Goal: Information Seeking & Learning: Learn about a topic

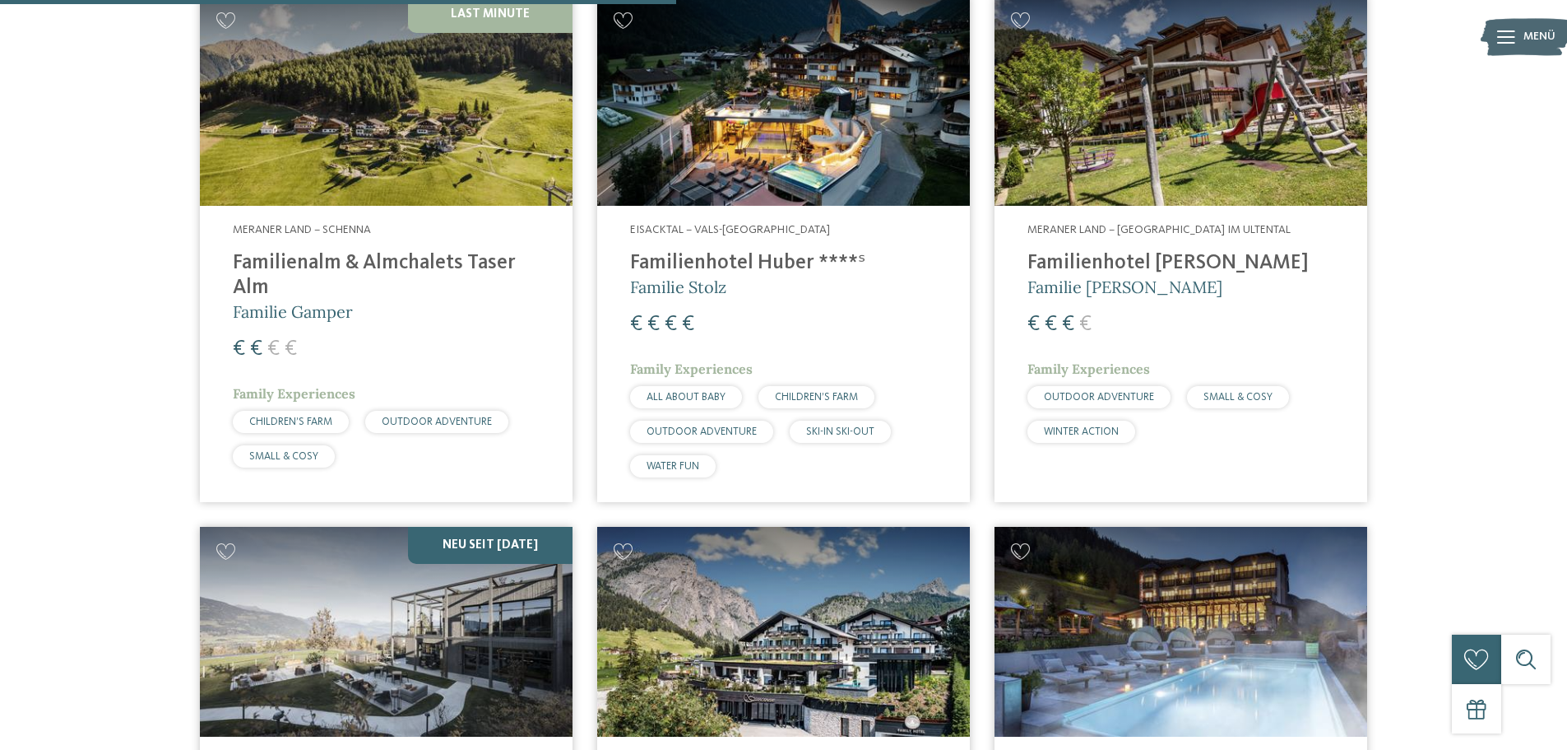
scroll to position [2386, 0]
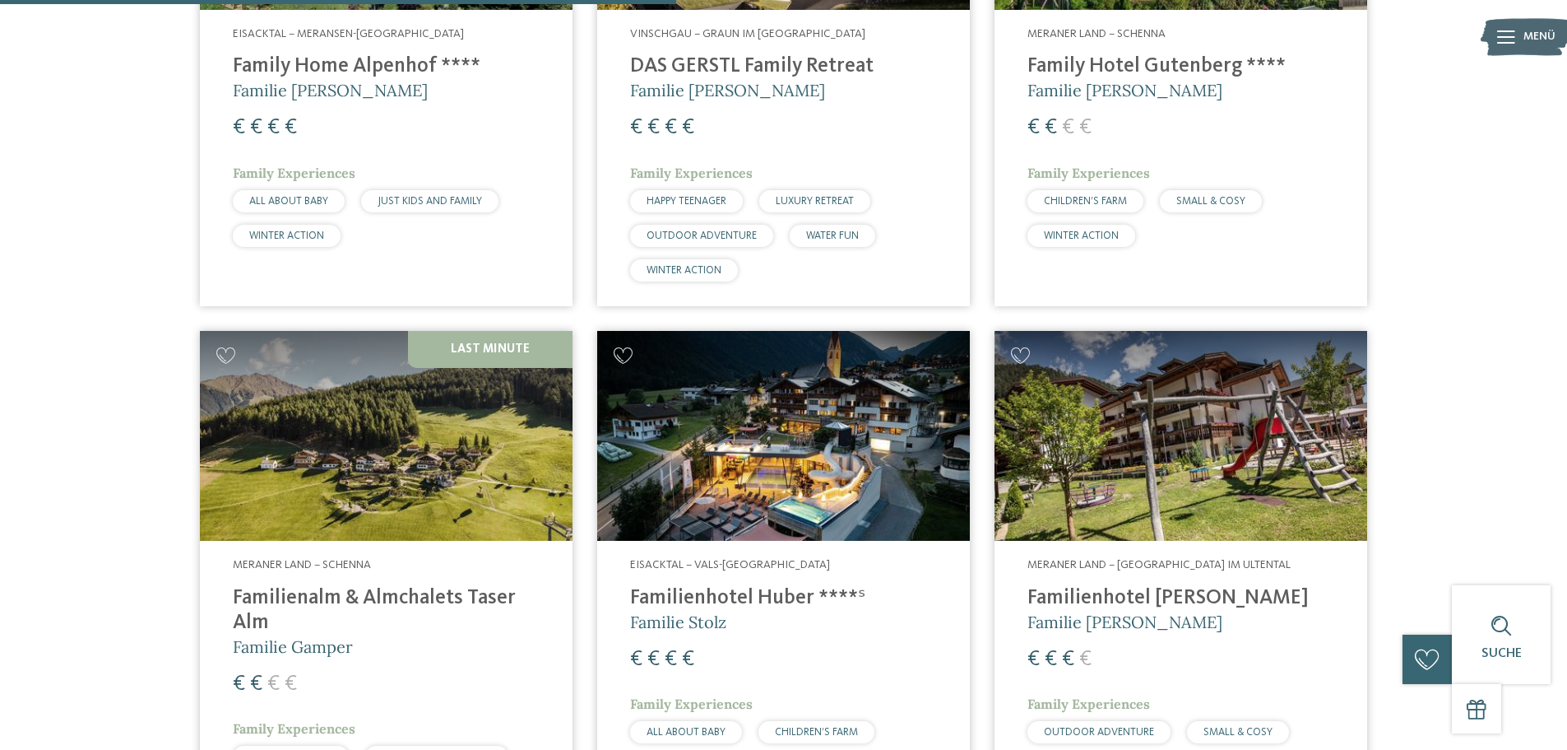
click at [266, 452] on img at bounding box center [386, 436] width 373 height 210
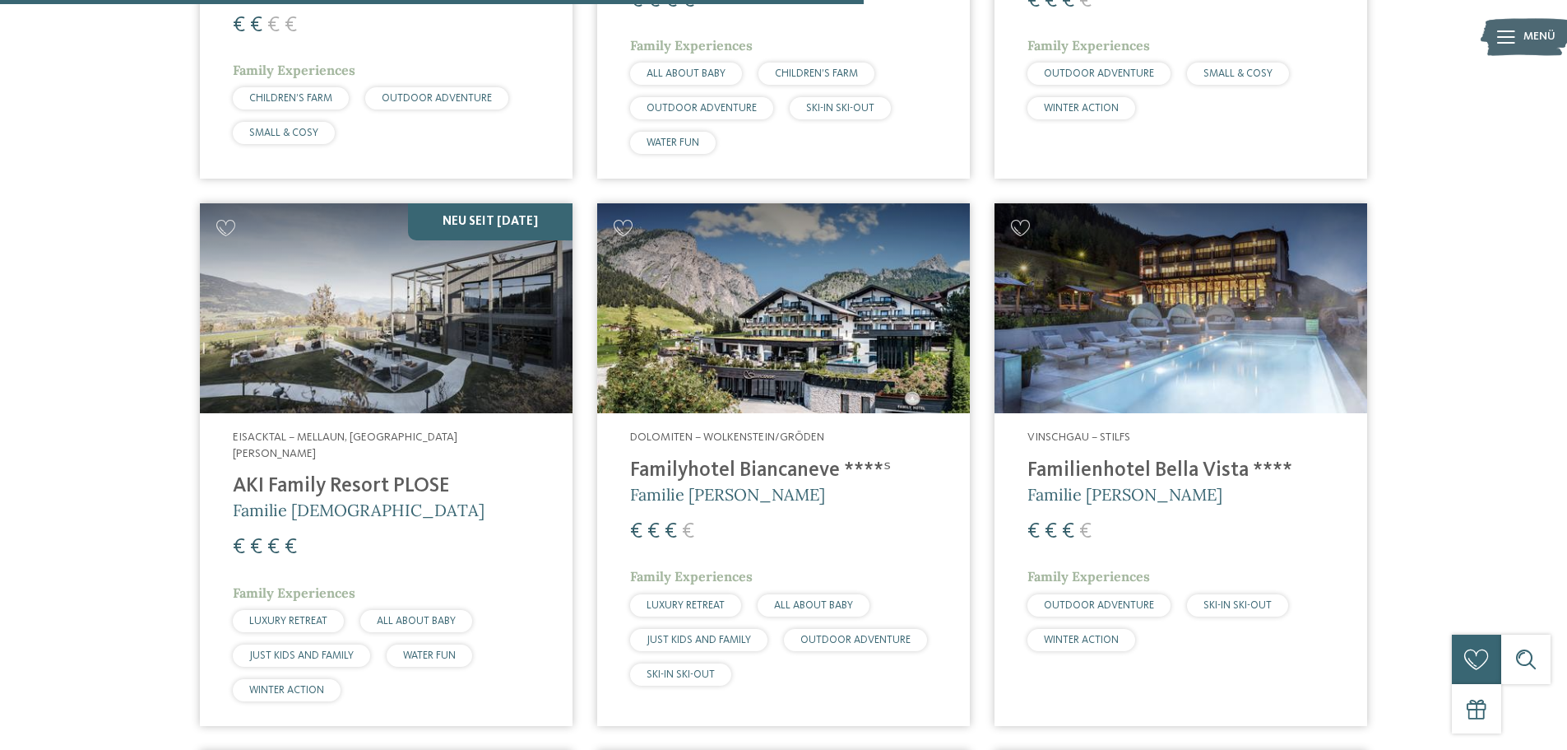
scroll to position [3373, 0]
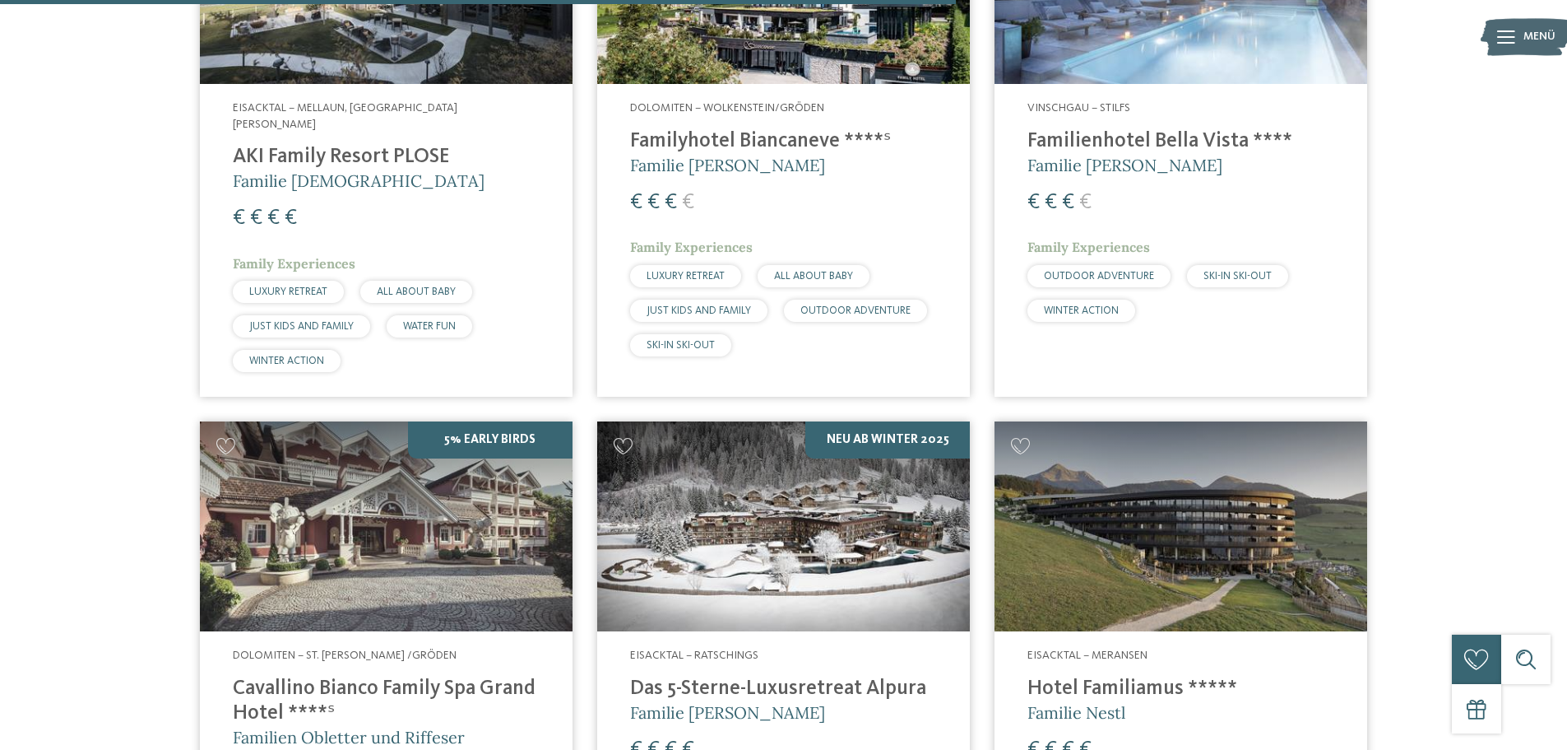
click at [1167, 519] on img at bounding box center [1181, 526] width 373 height 210
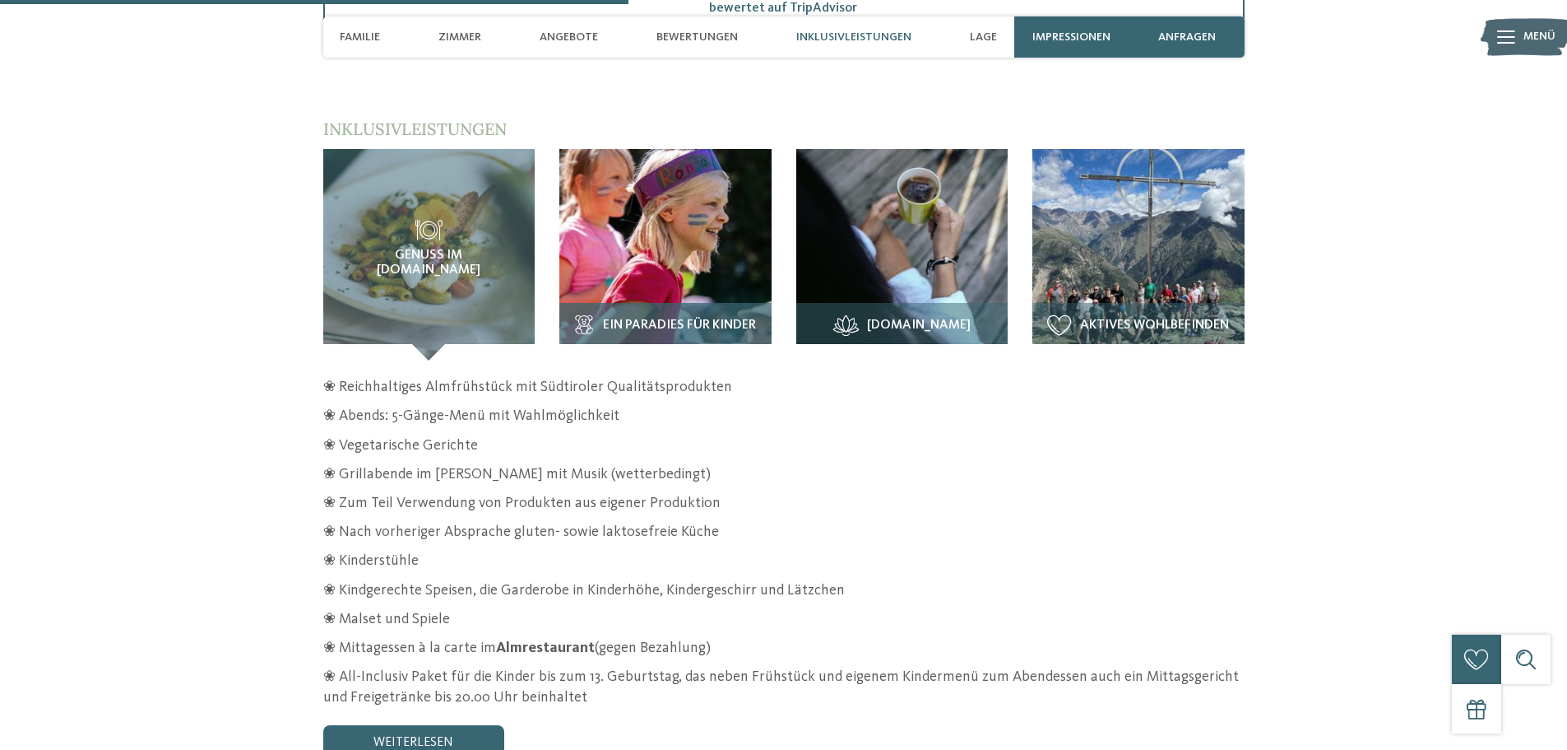
scroll to position [2386, 0]
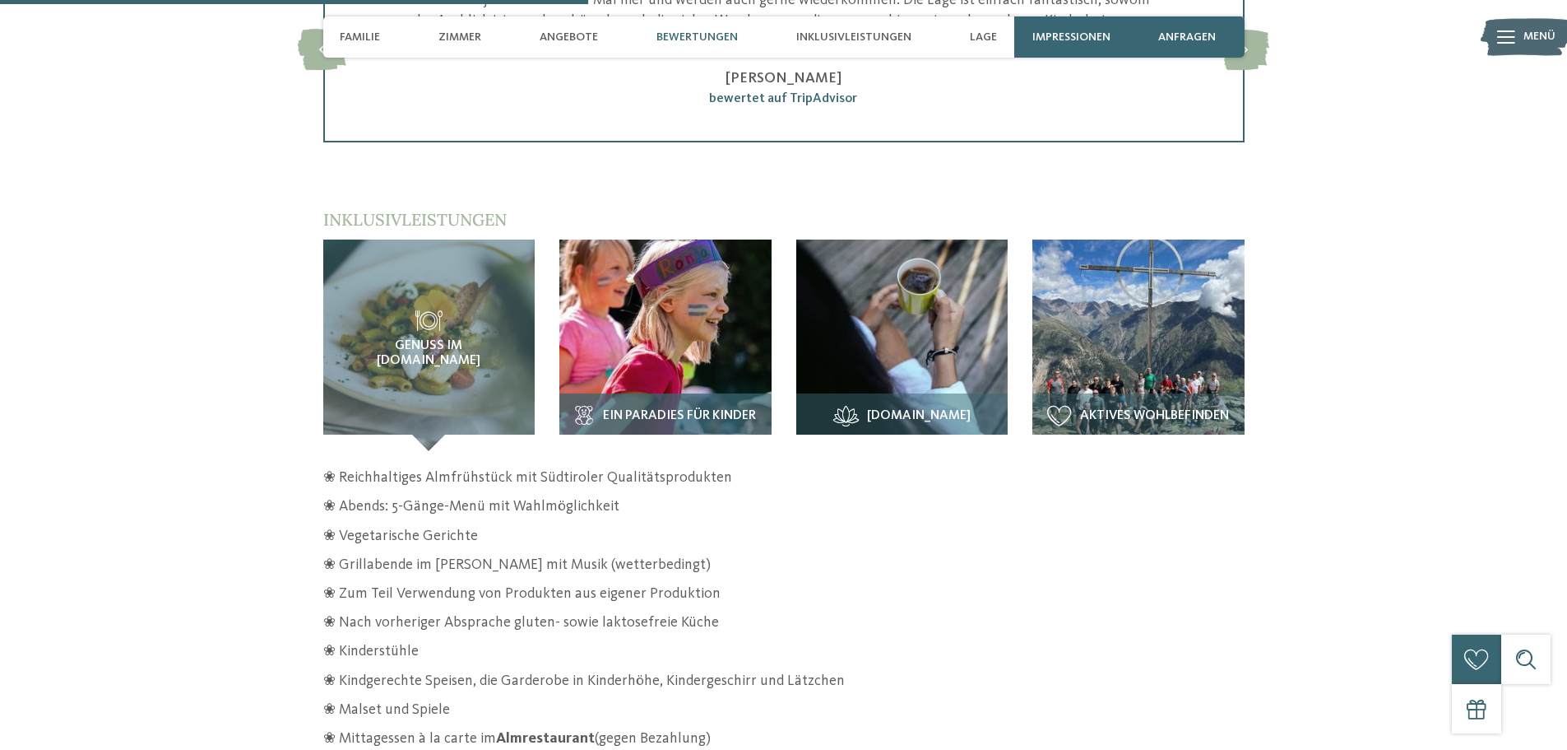
click at [724, 274] on img at bounding box center [665, 345] width 212 height 212
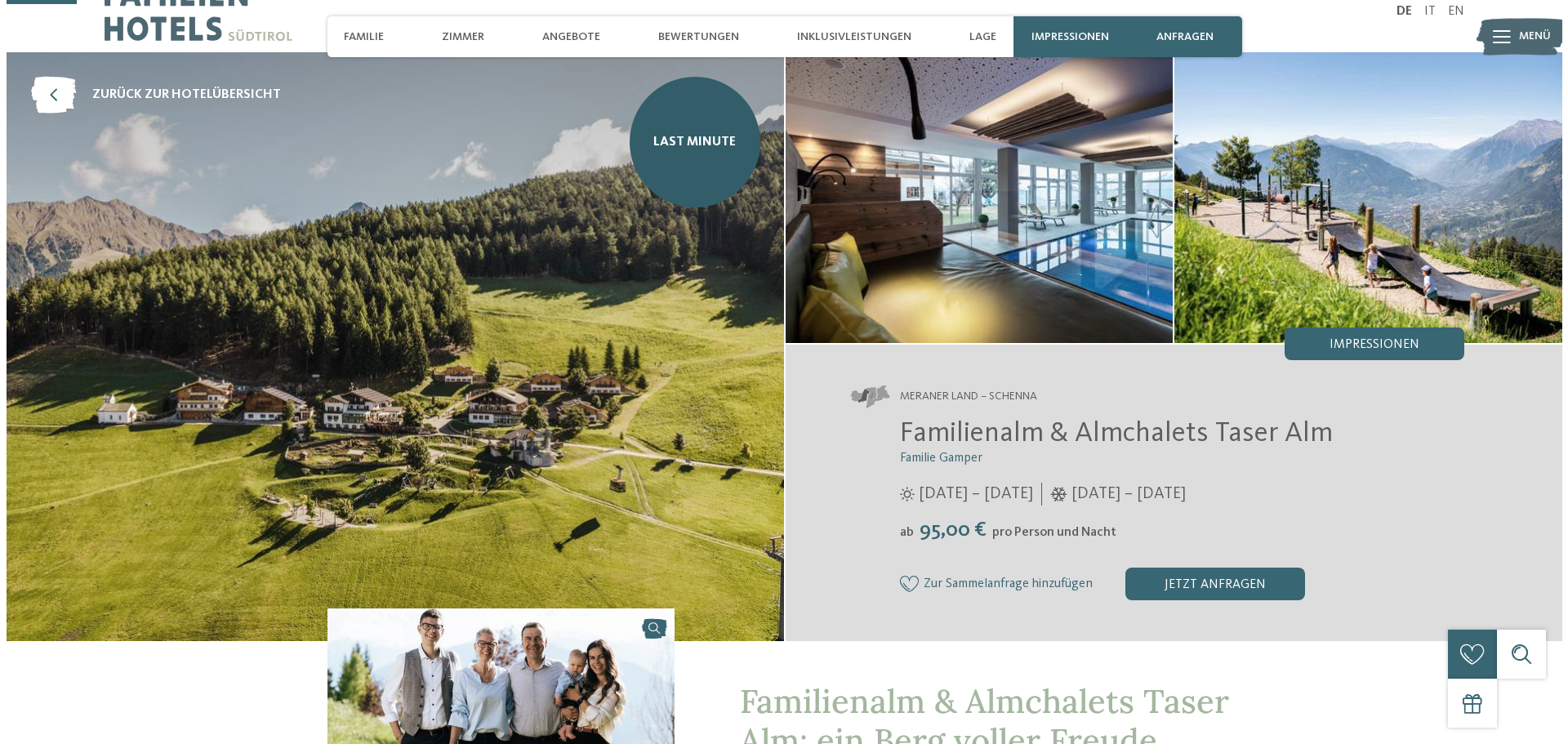
scroll to position [0, 0]
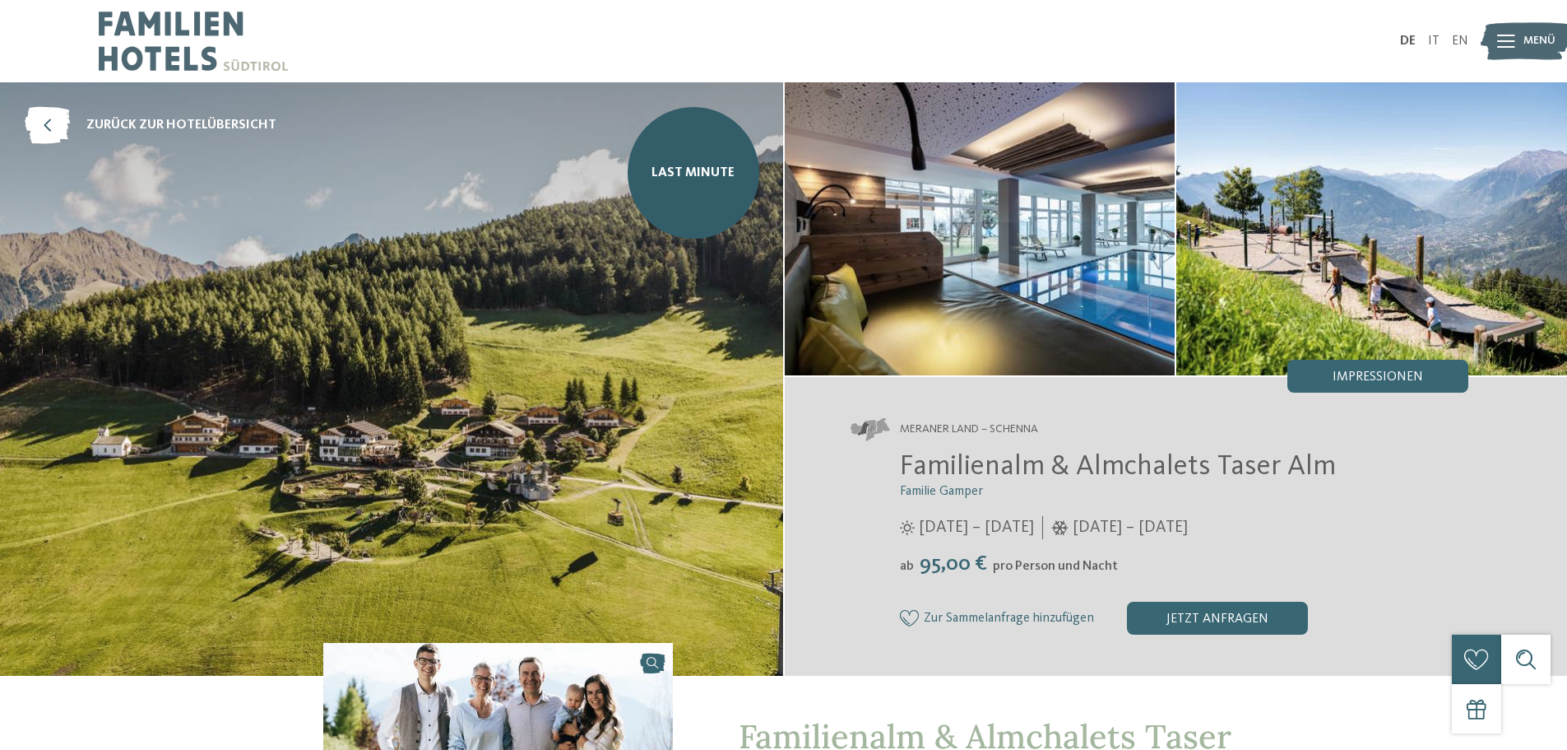
click at [819, 175] on img at bounding box center [980, 228] width 391 height 293
click at [1355, 384] on div "Impressionen" at bounding box center [1378, 376] width 181 height 33
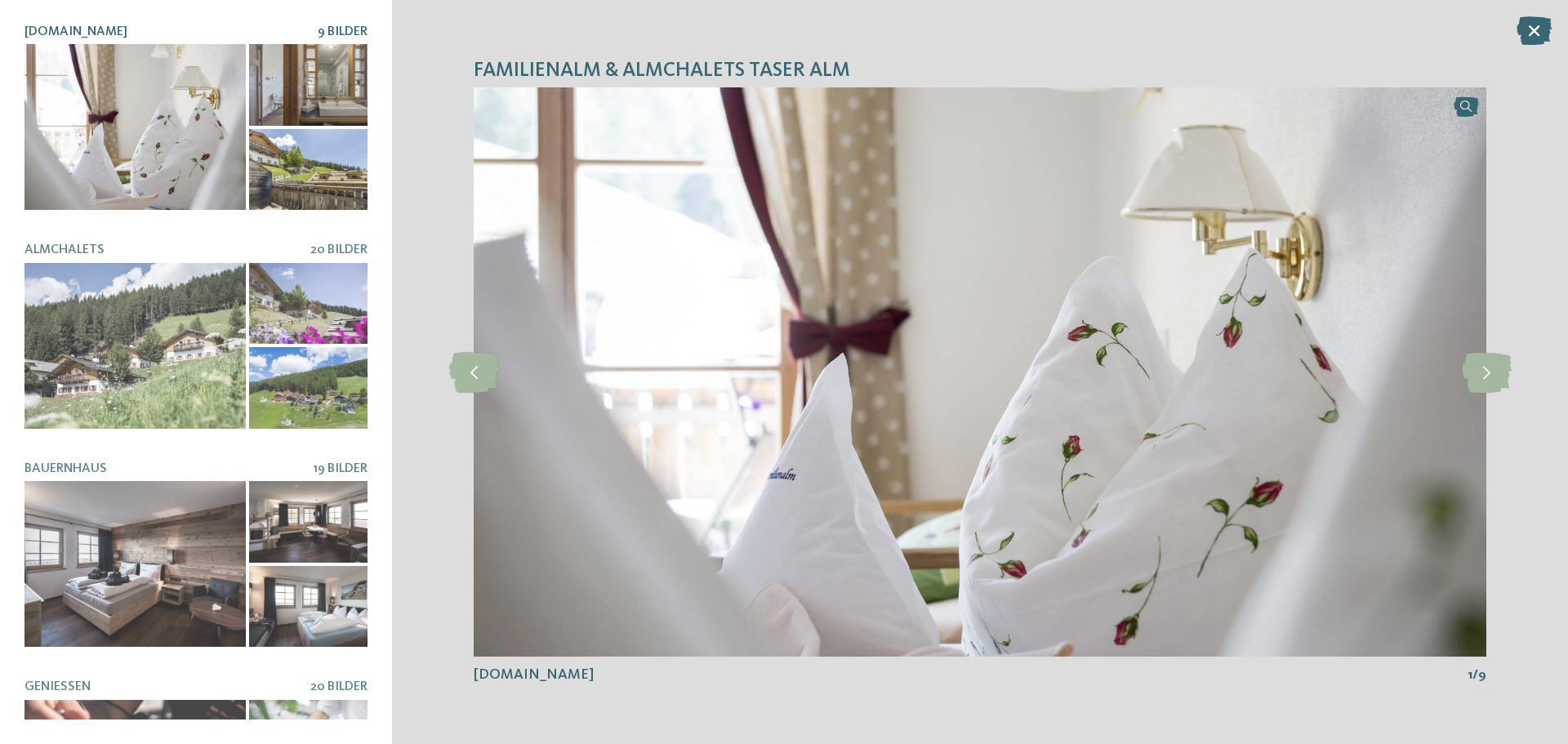
click at [164, 129] on div at bounding box center [135, 126] width 221 height 166
click at [140, 116] on div at bounding box center [135, 126] width 221 height 166
click at [1481, 379] on icon at bounding box center [1487, 372] width 50 height 41
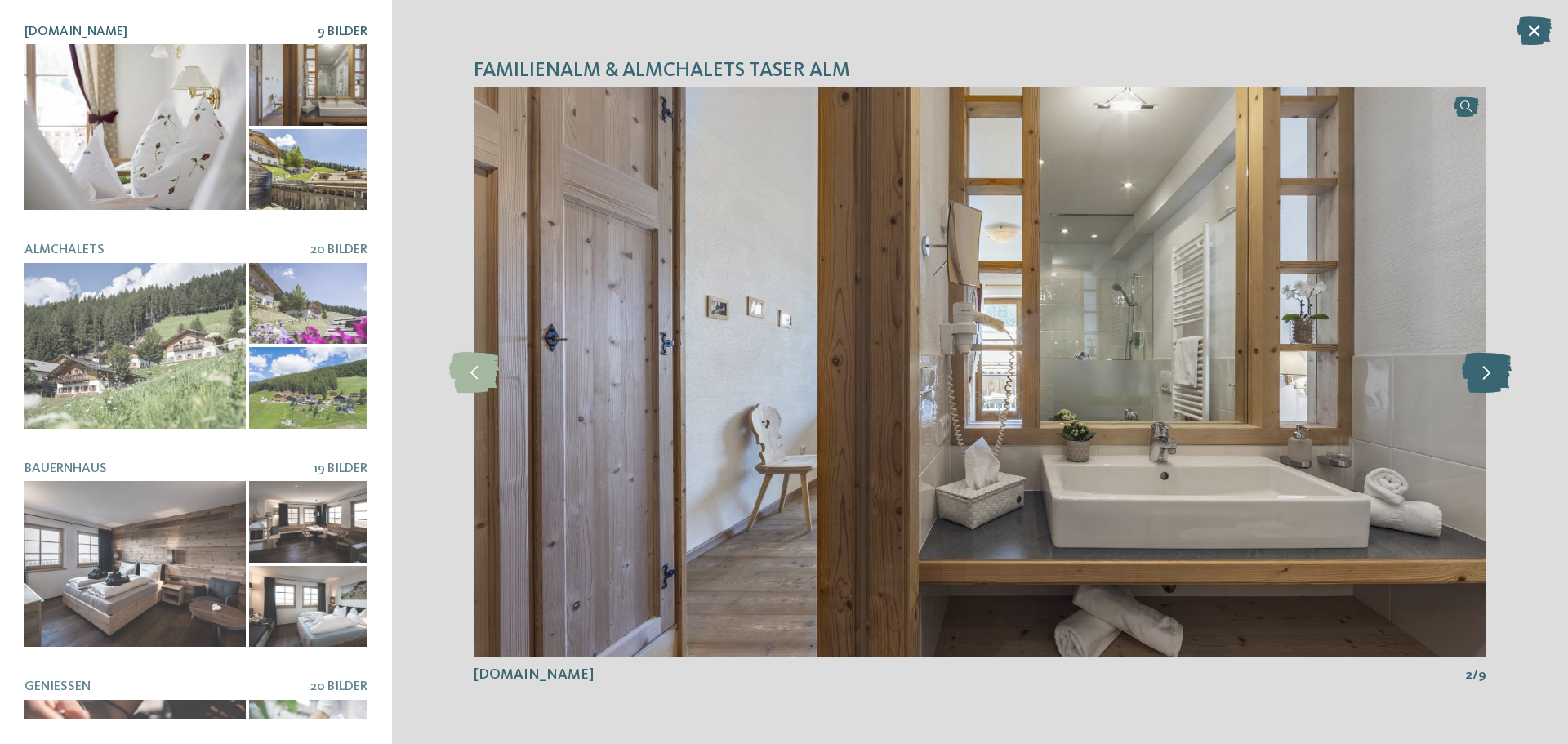
click at [1491, 380] on icon at bounding box center [1487, 372] width 50 height 41
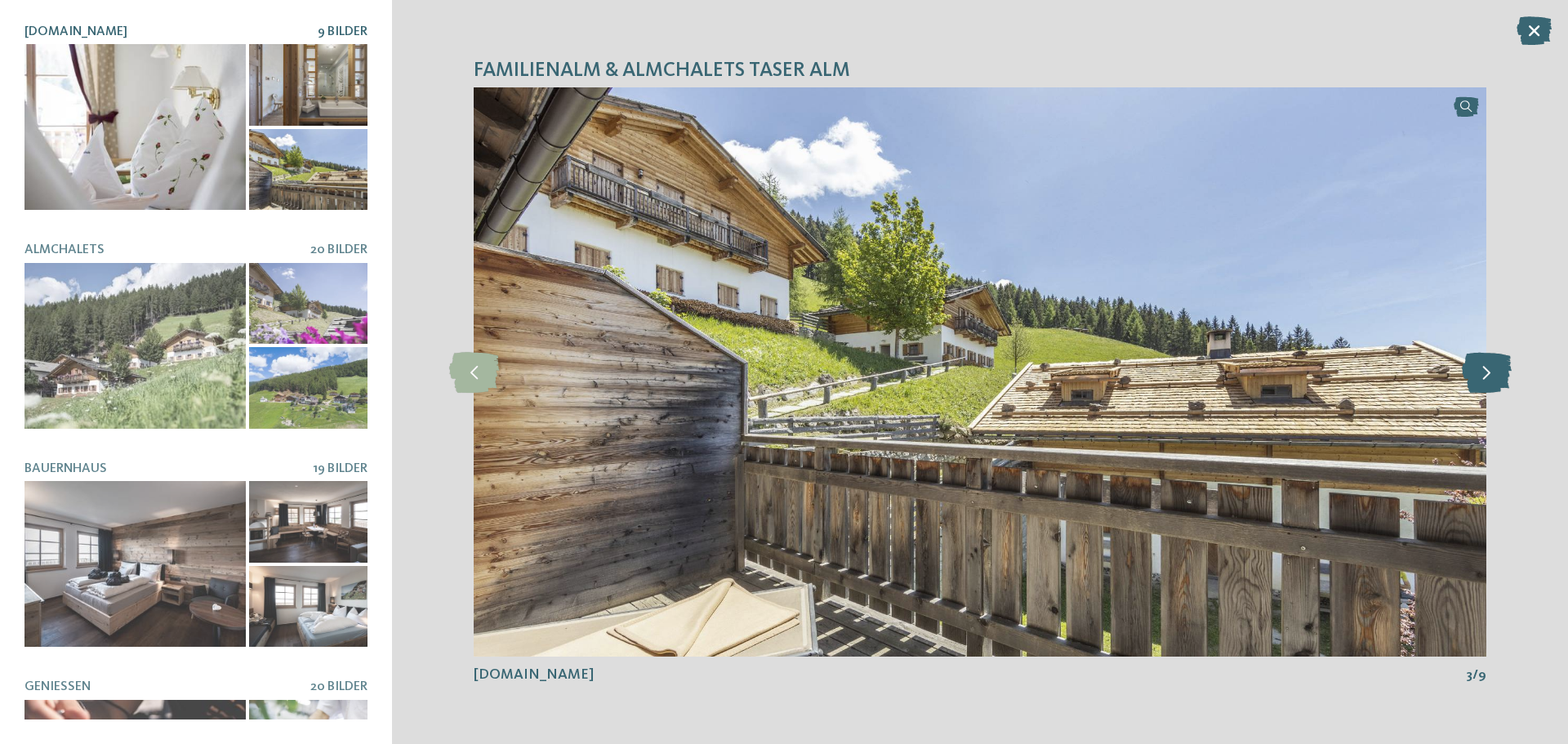
click at [1491, 380] on icon at bounding box center [1487, 372] width 50 height 41
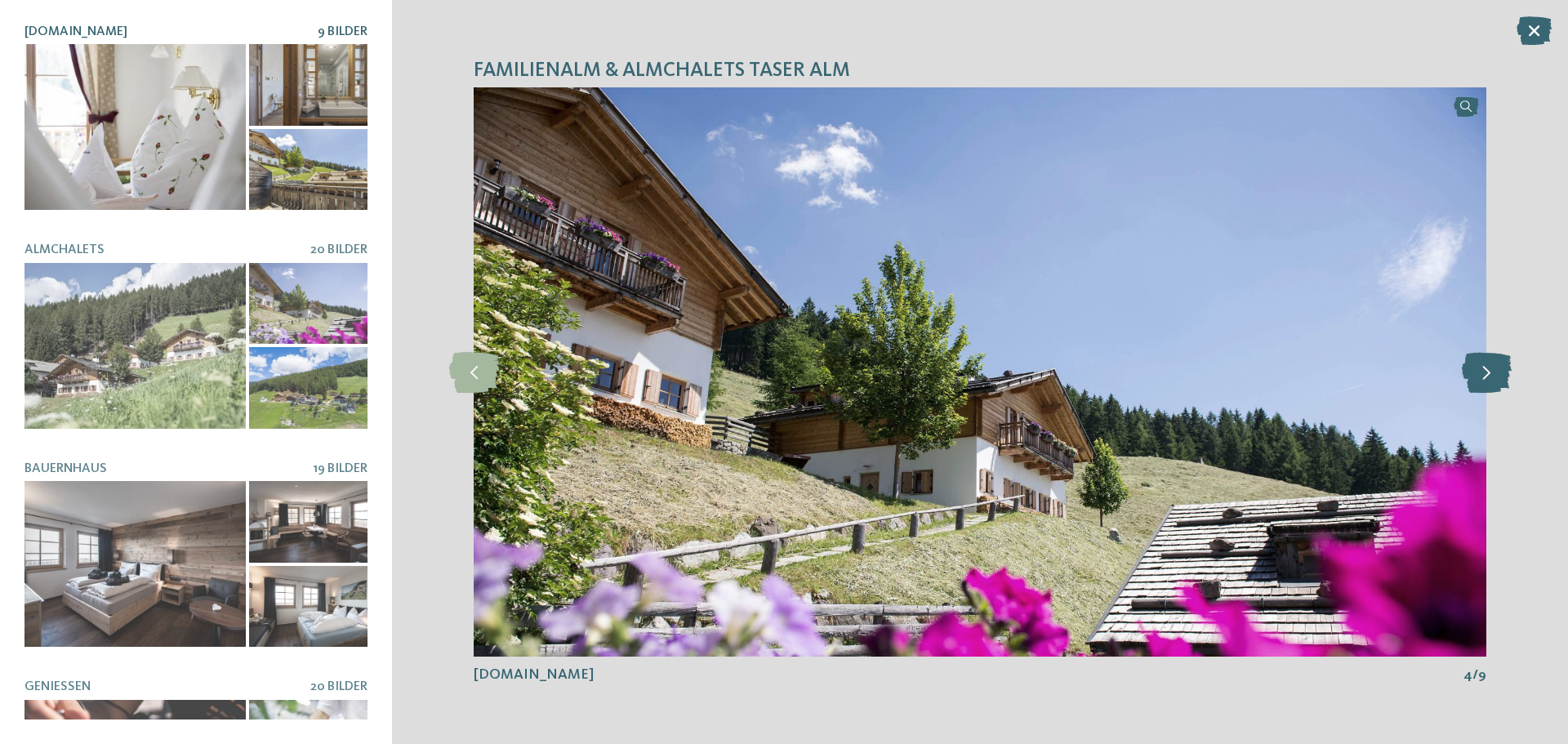
click at [1491, 380] on icon at bounding box center [1487, 372] width 50 height 41
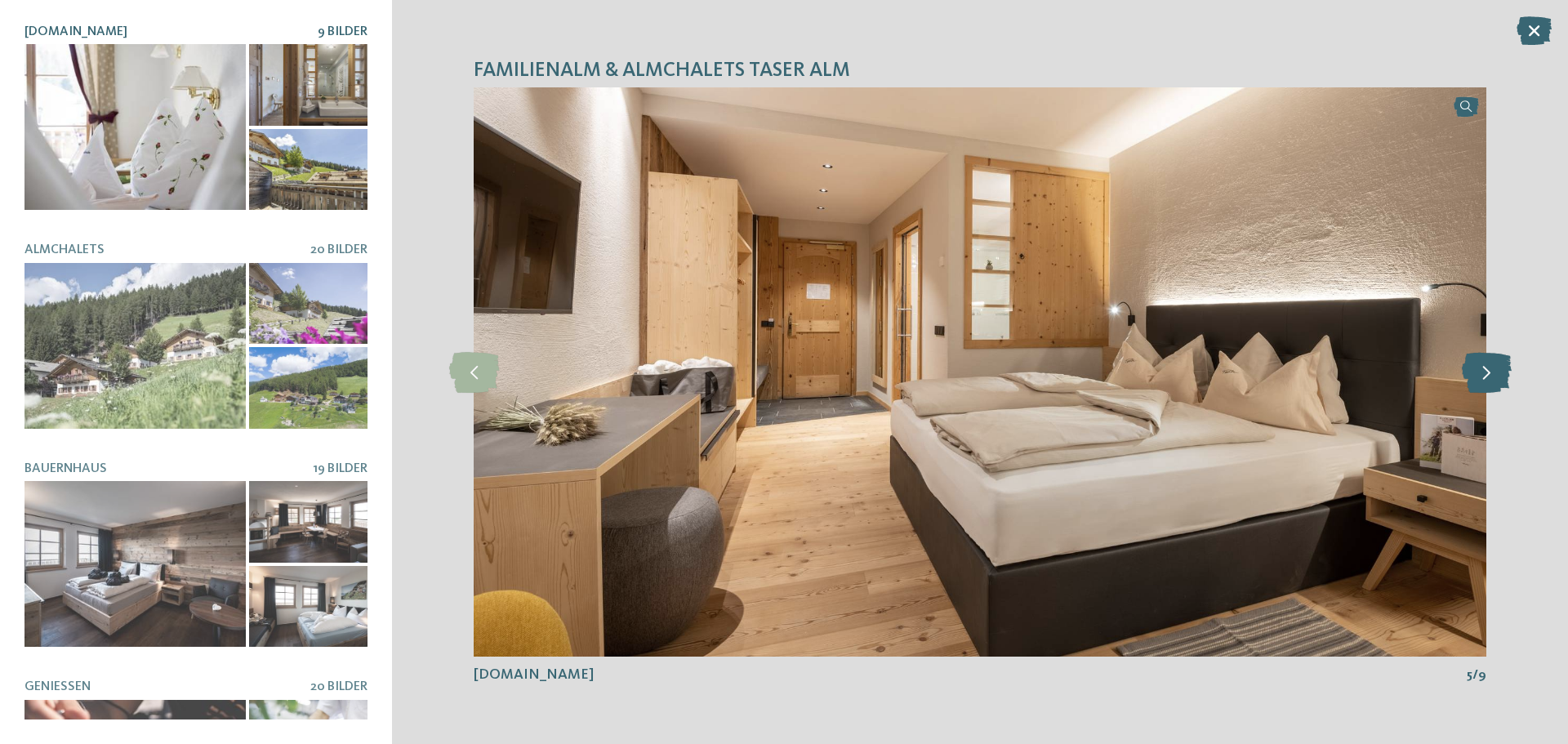
click at [1491, 380] on icon at bounding box center [1487, 372] width 50 height 41
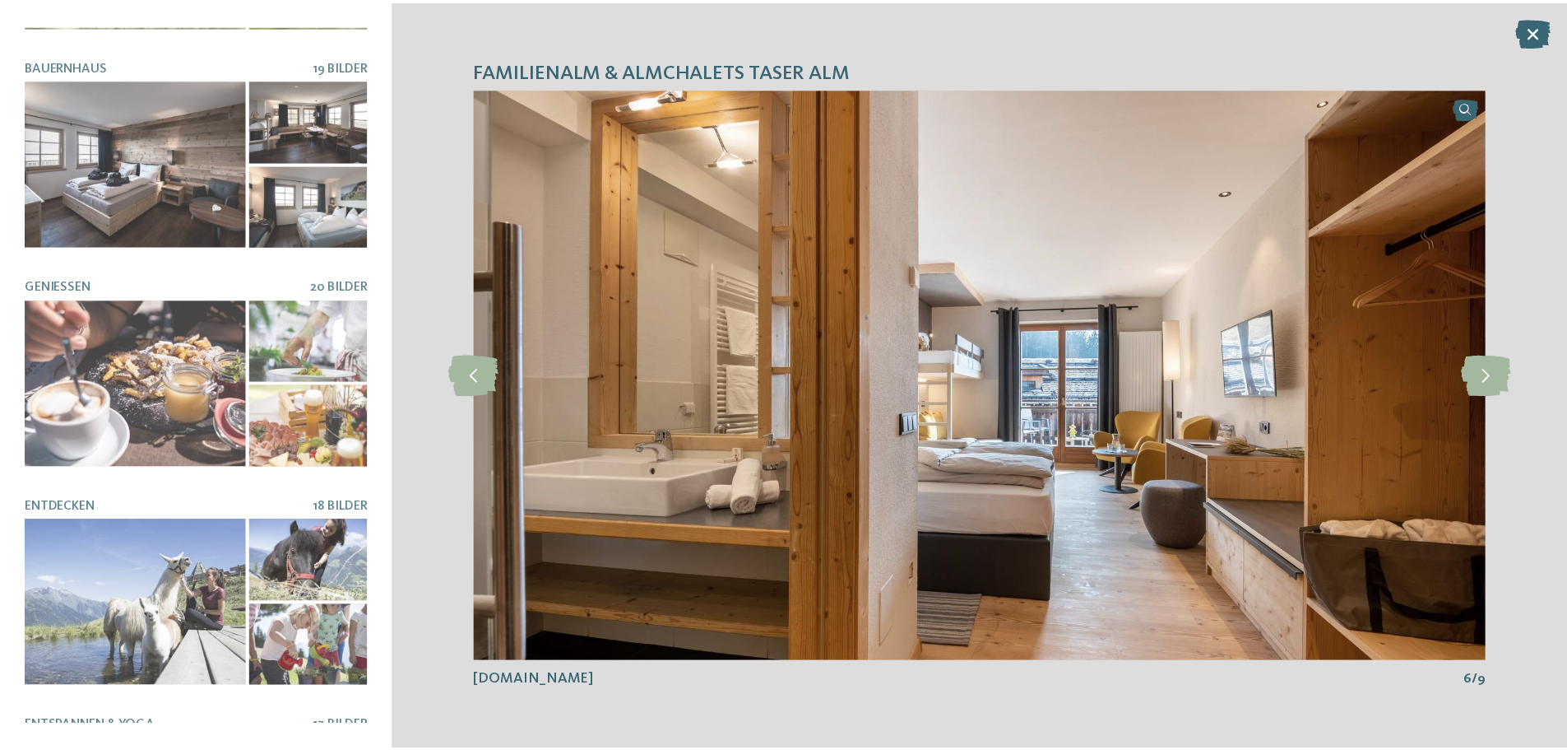
scroll to position [563, 0]
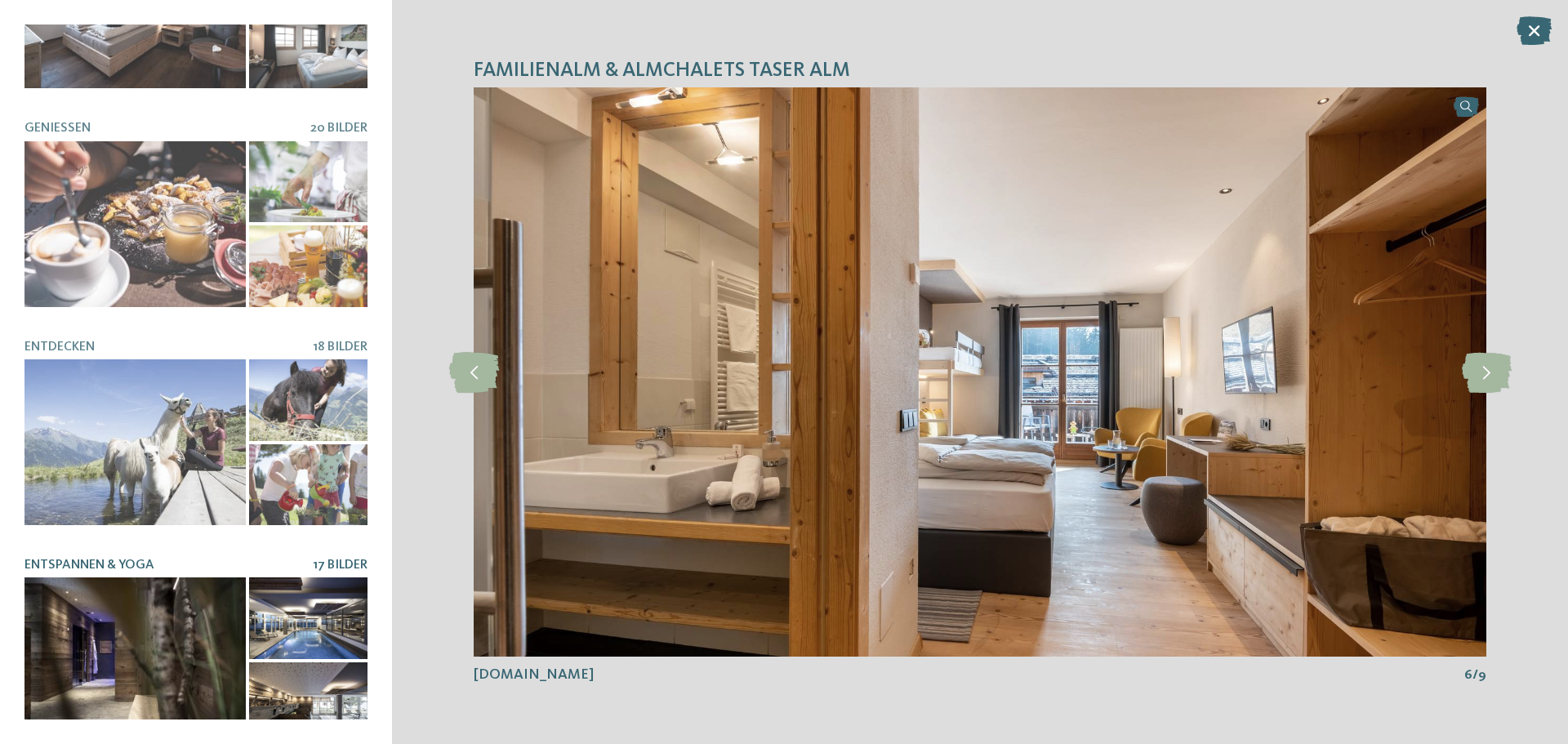
click at [164, 592] on div at bounding box center [135, 660] width 221 height 166
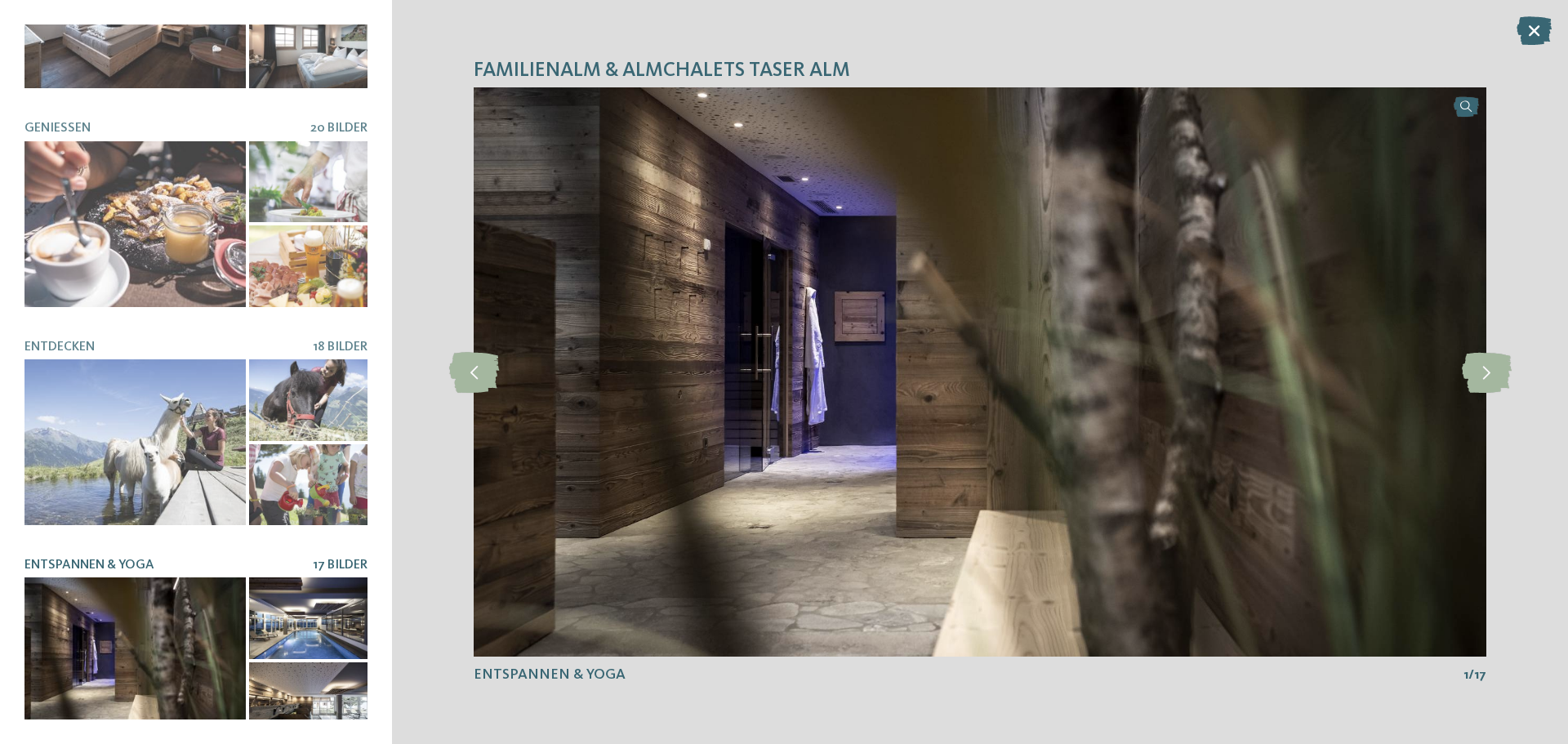
click at [1524, 371] on div "Familienalm & Almchalets Taser Alm slide 6 of 9 6" at bounding box center [980, 372] width 1176 height 744
click at [1512, 369] on div "Familienalm & Almchalets Taser Alm slide 6 of 9 6" at bounding box center [980, 372] width 1176 height 744
click at [1484, 368] on icon at bounding box center [1487, 372] width 50 height 41
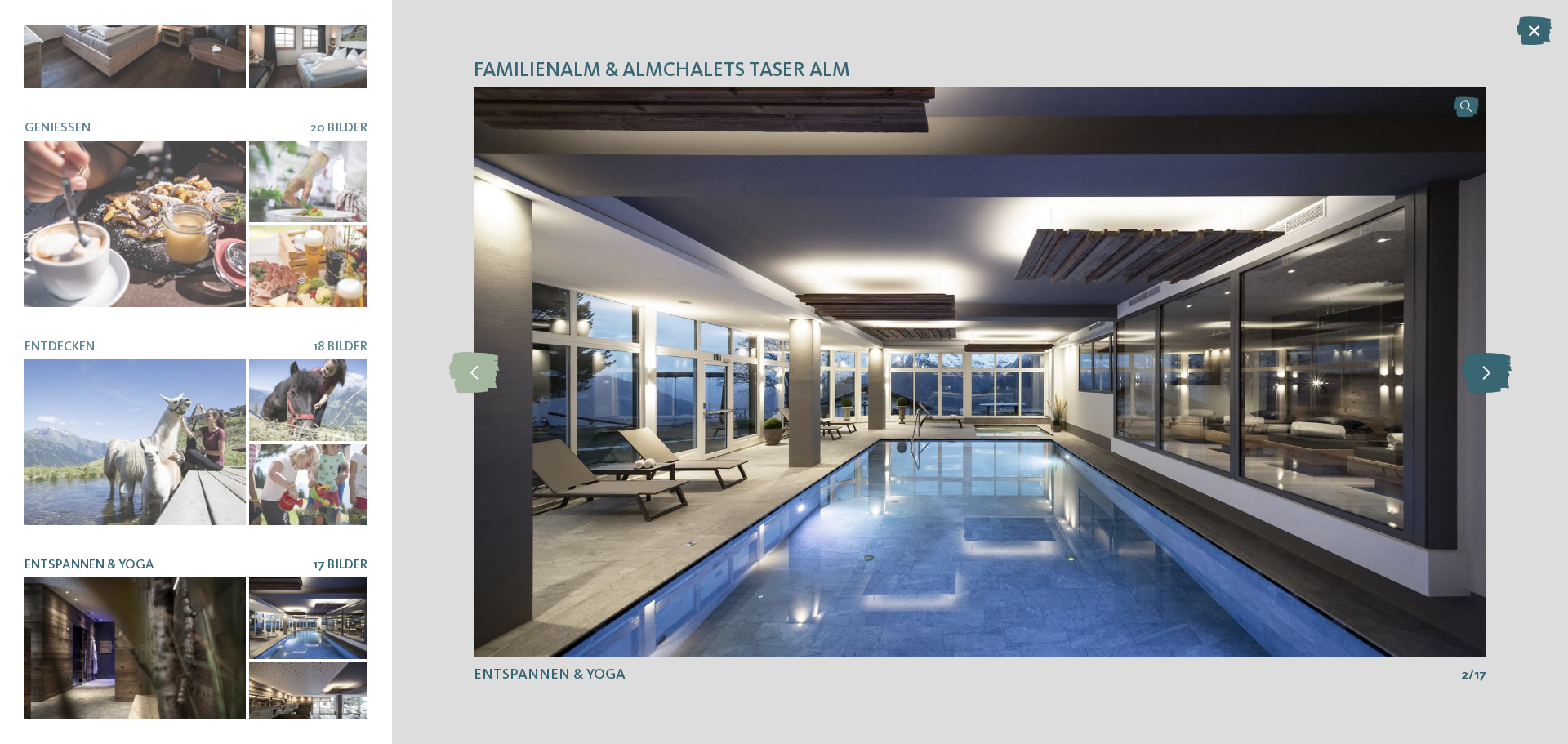
click at [1493, 368] on icon at bounding box center [1487, 372] width 50 height 41
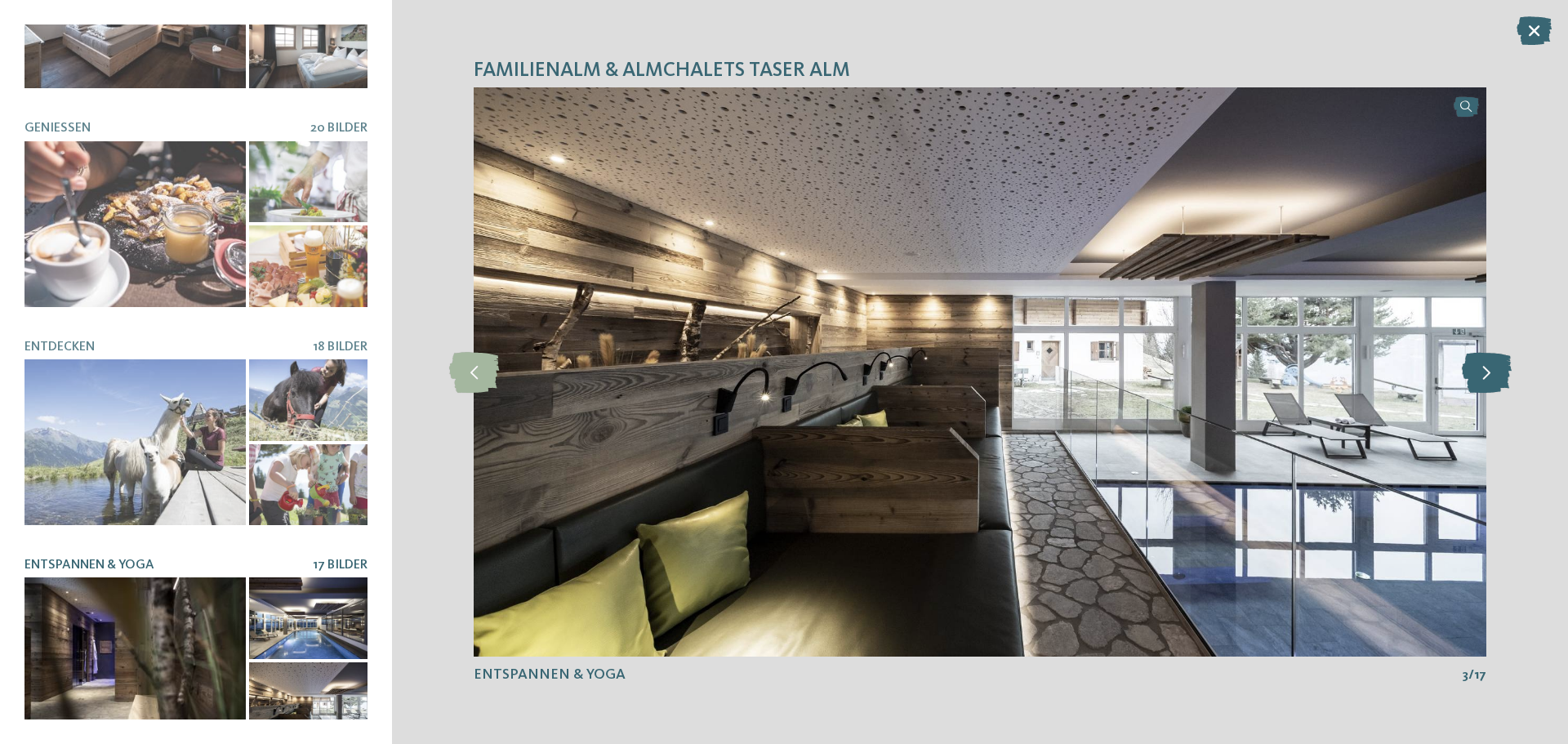
click at [1493, 368] on icon at bounding box center [1487, 372] width 50 height 41
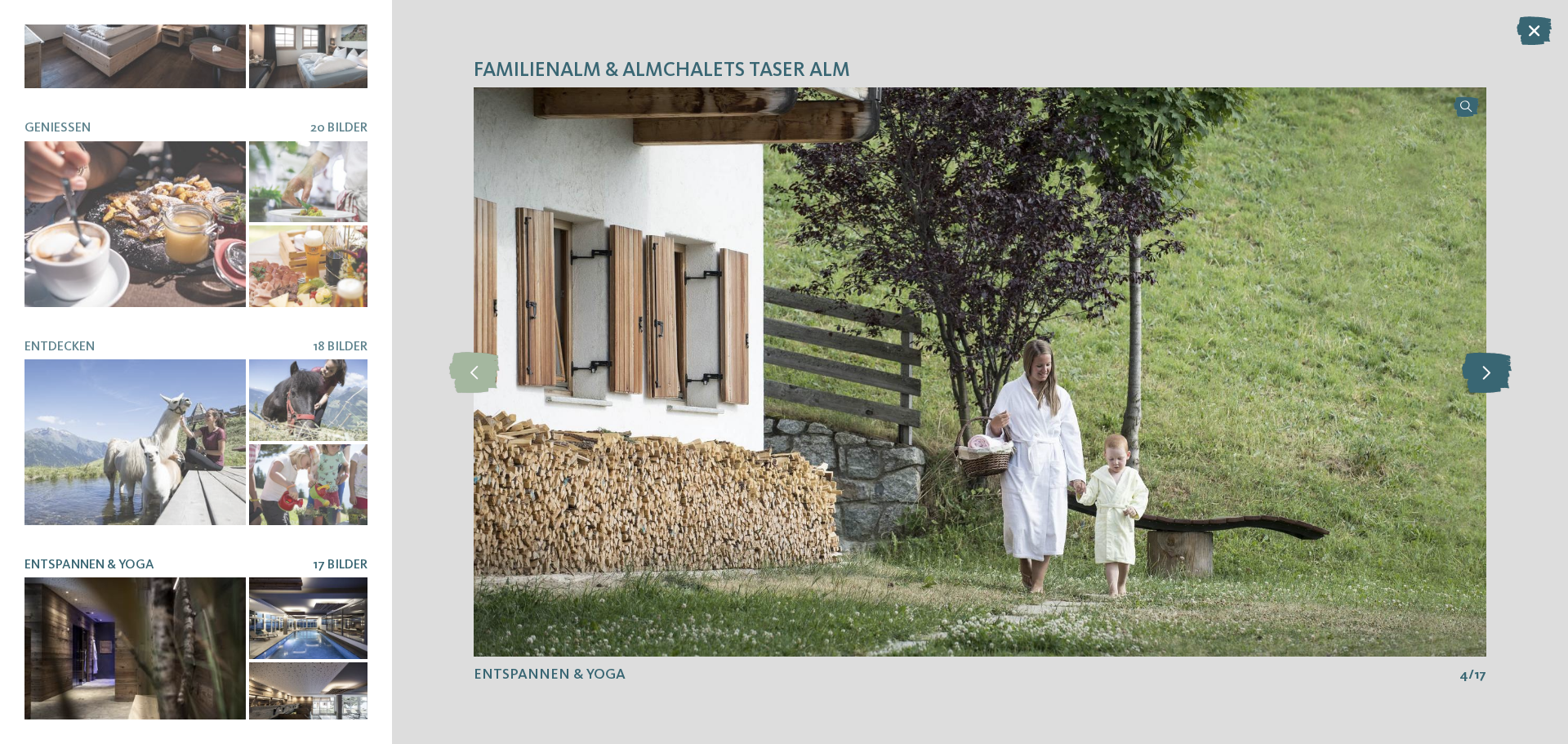
click at [1493, 368] on icon at bounding box center [1487, 372] width 50 height 41
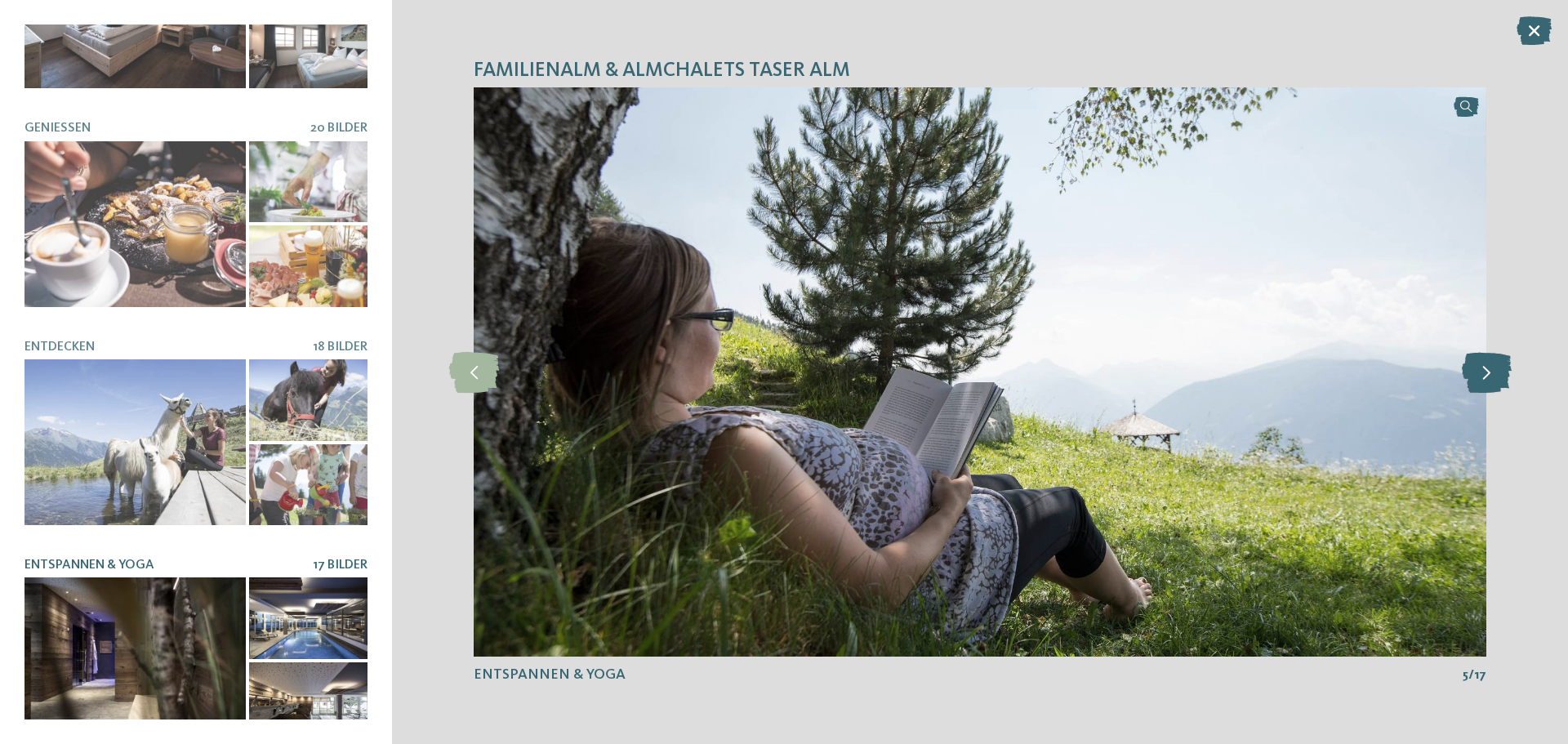
click at [1493, 368] on icon at bounding box center [1487, 372] width 50 height 41
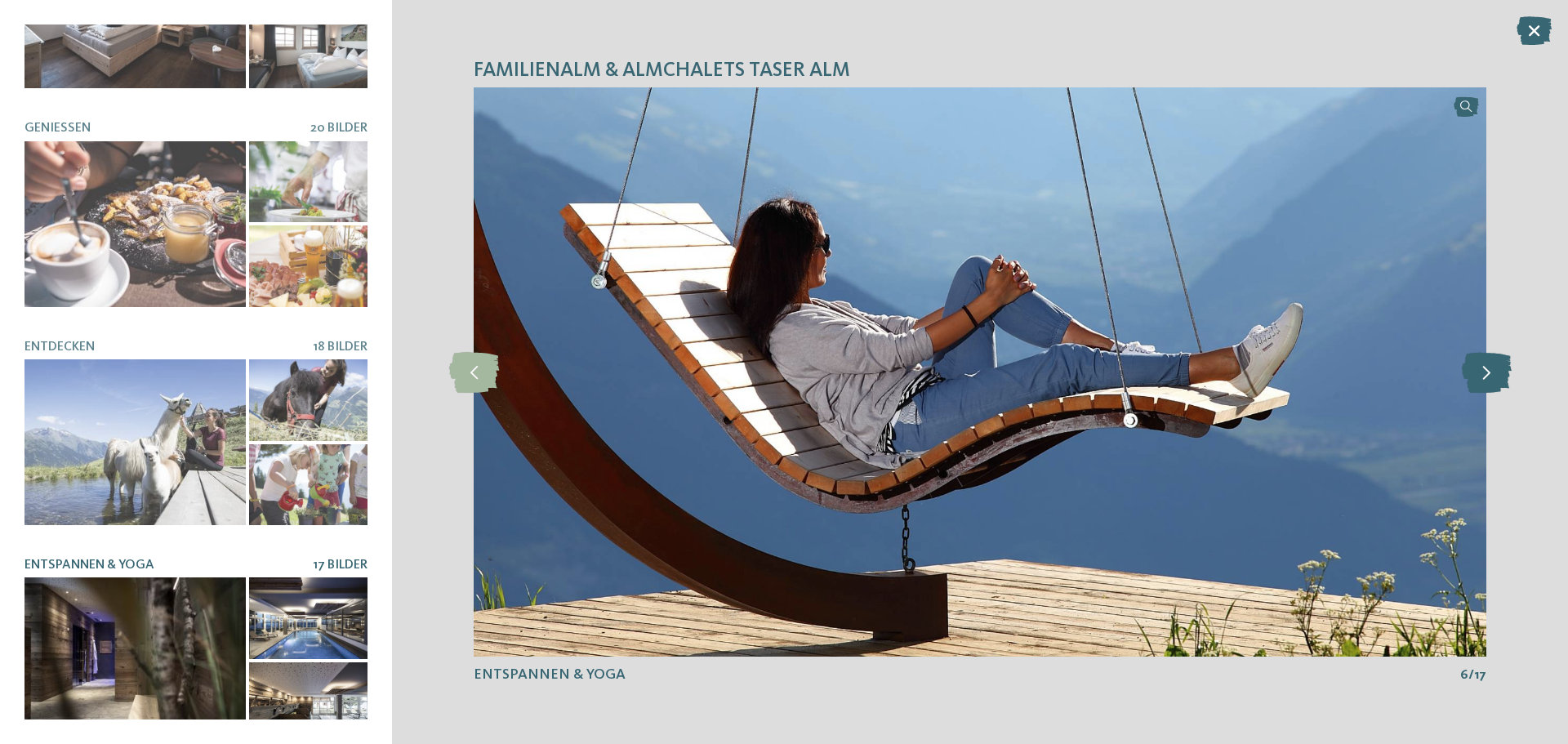
click at [1493, 368] on icon at bounding box center [1487, 372] width 50 height 41
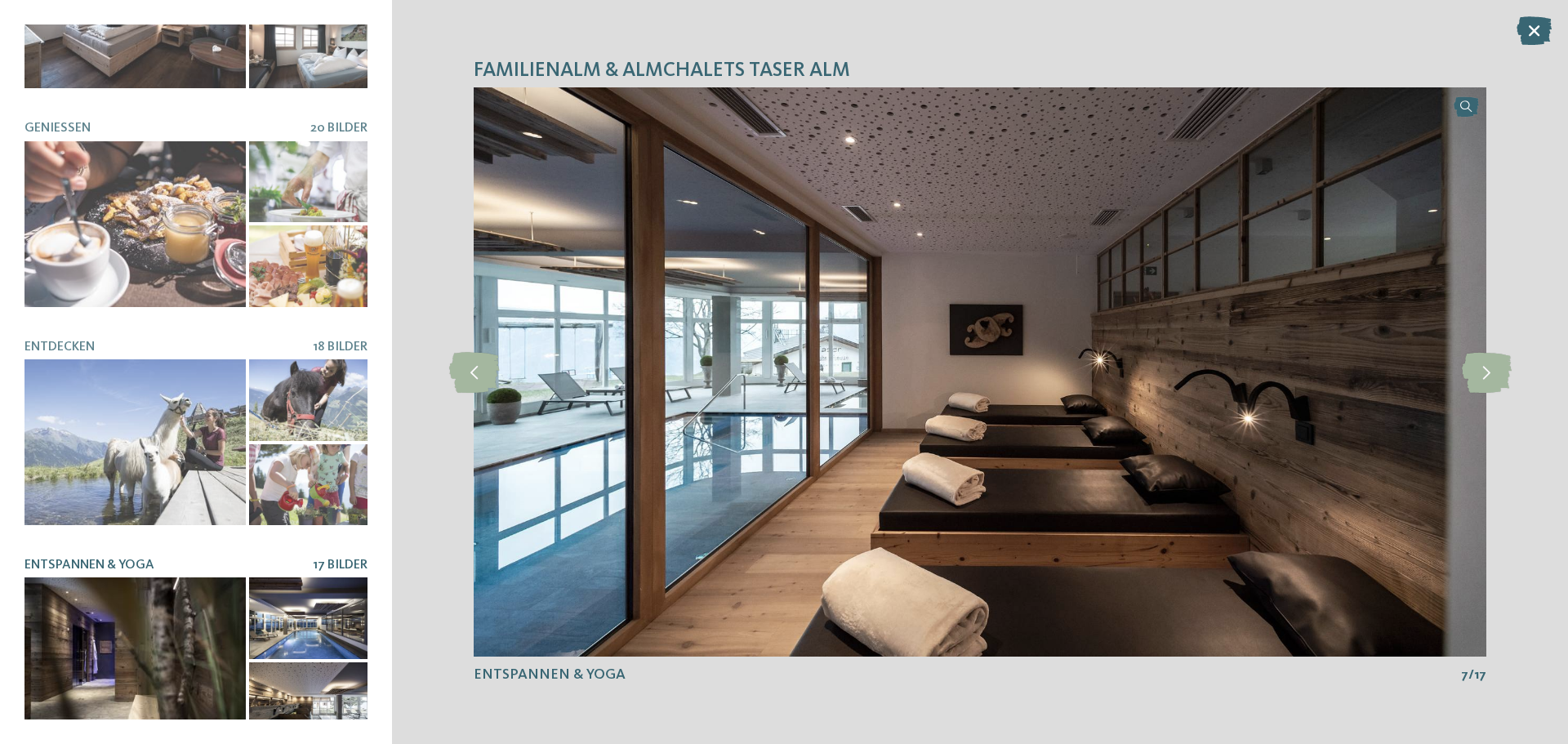
drag, startPoint x: 1532, startPoint y: 30, endPoint x: 1520, endPoint y: 26, distance: 12.6
click at [1532, 29] on icon at bounding box center [1533, 30] width 35 height 29
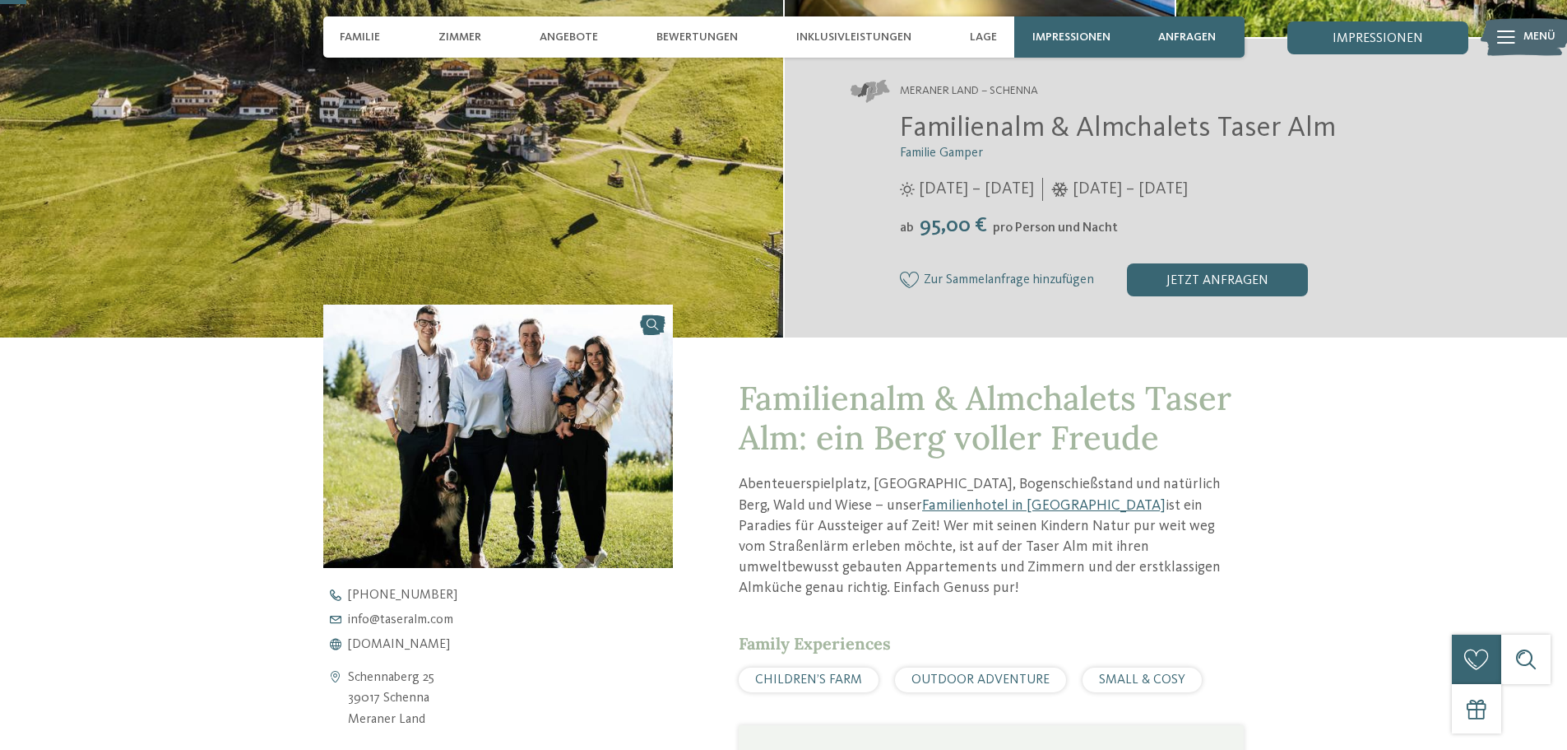
scroll to position [82, 0]
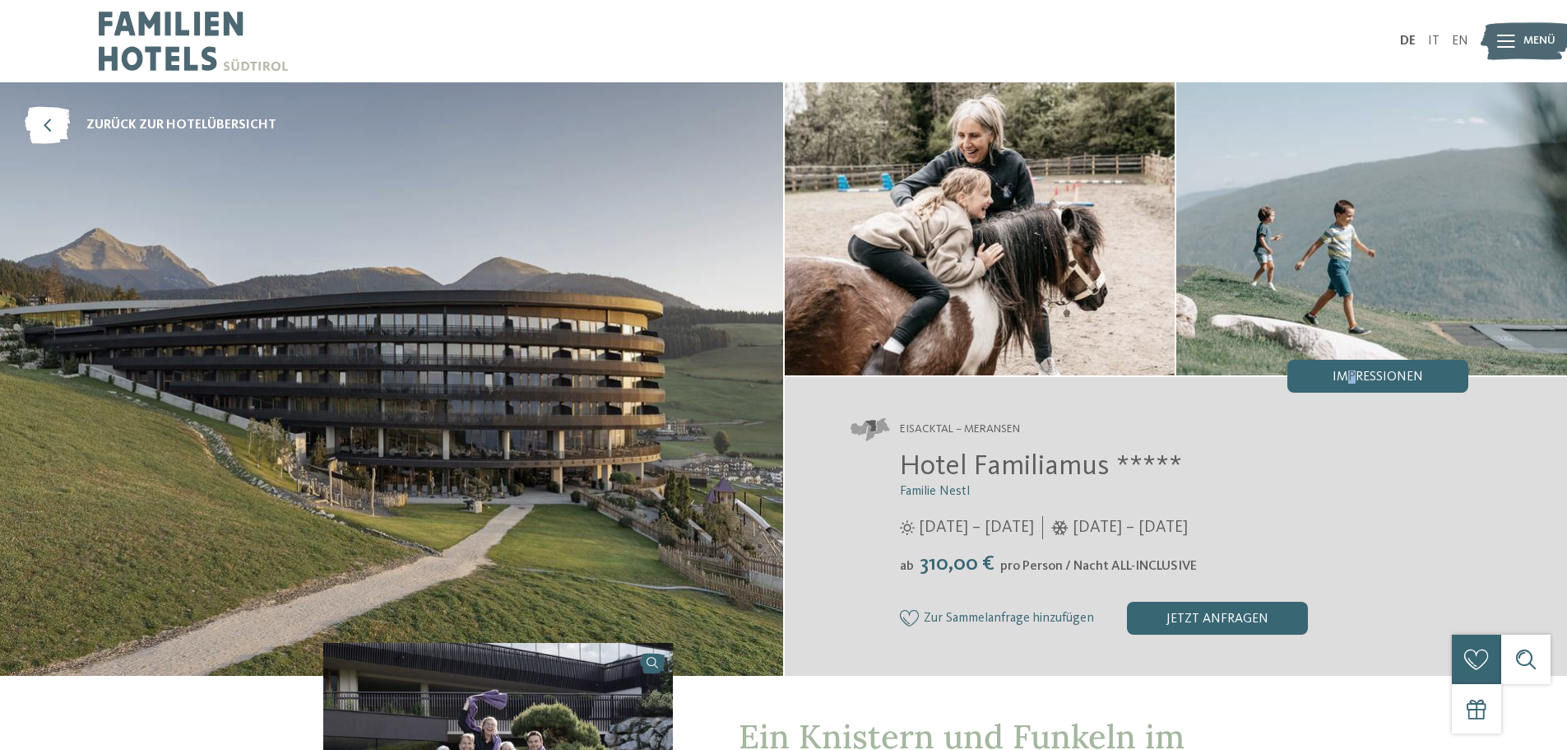
click at [1353, 373] on span "Impressionen" at bounding box center [1378, 376] width 91 height 13
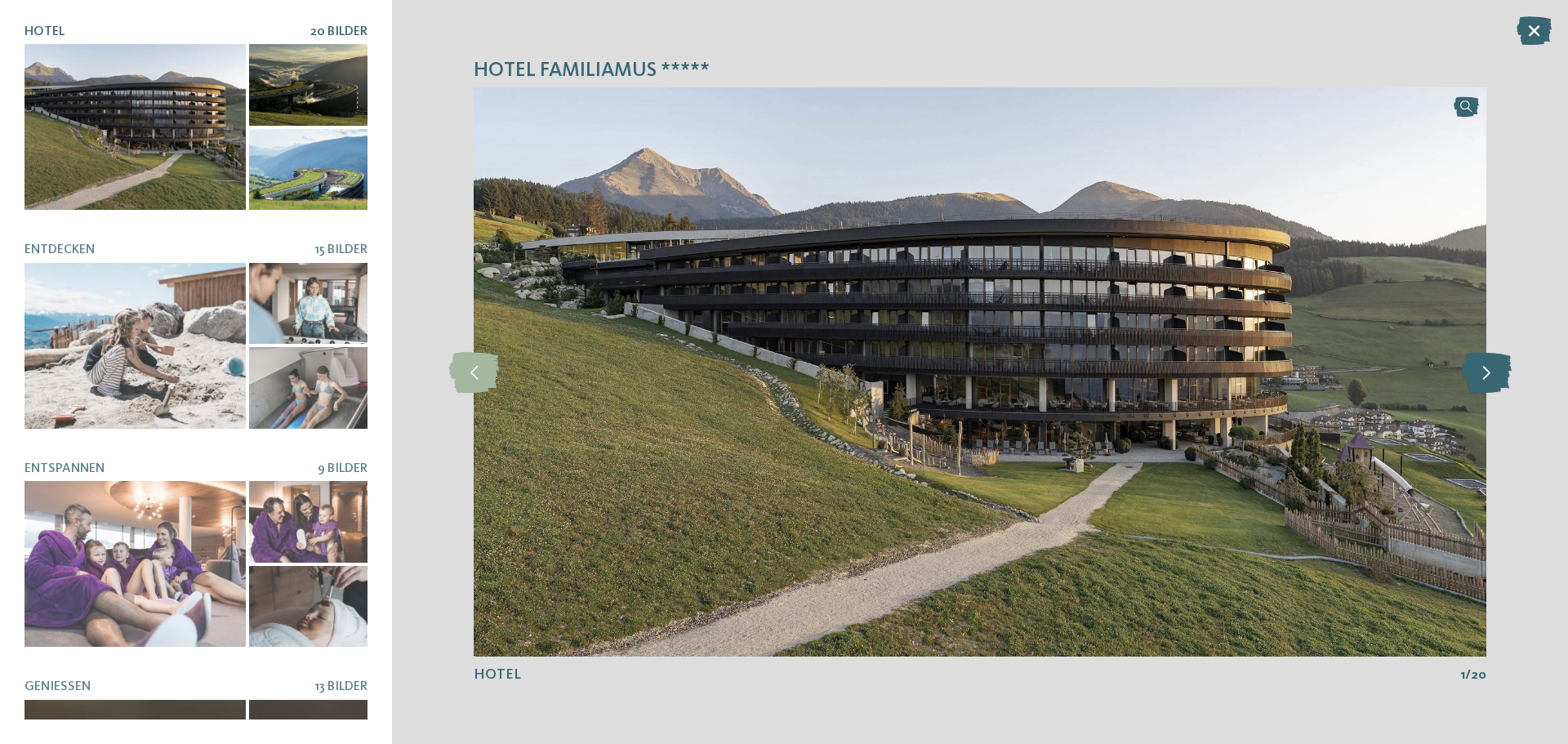
click at [1470, 371] on icon at bounding box center [1487, 372] width 50 height 41
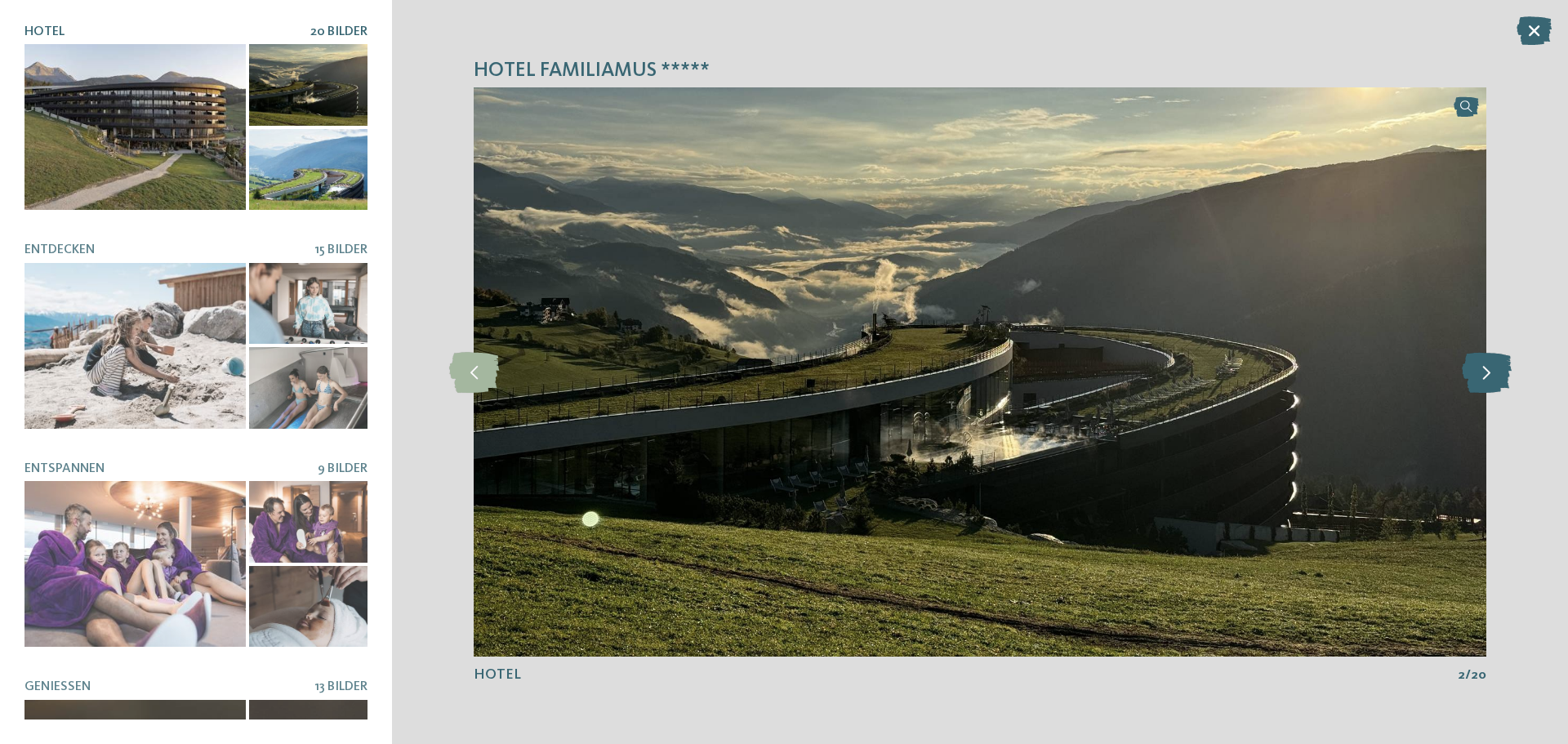
click at [1478, 370] on icon at bounding box center [1487, 372] width 50 height 41
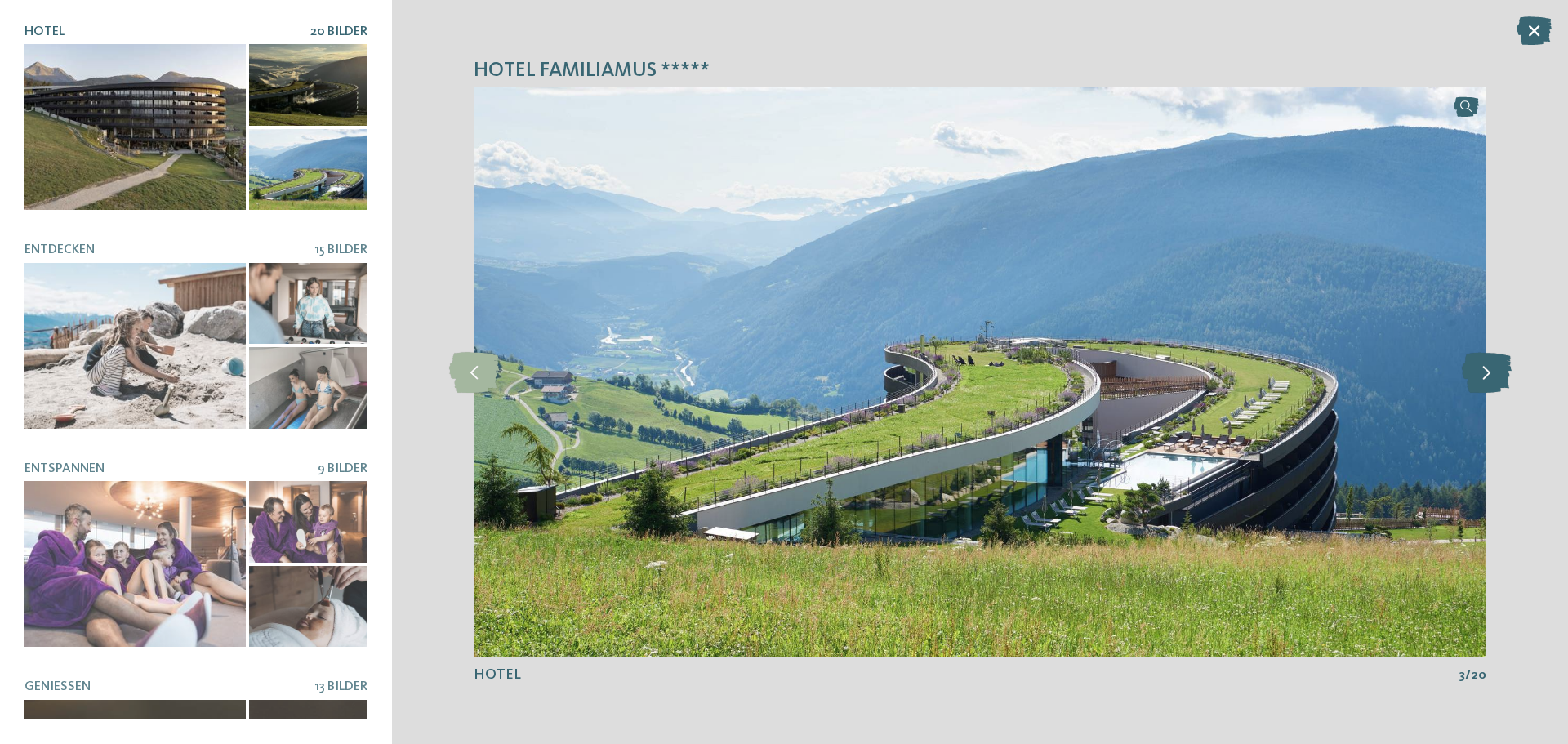
click at [1478, 370] on icon at bounding box center [1487, 372] width 50 height 41
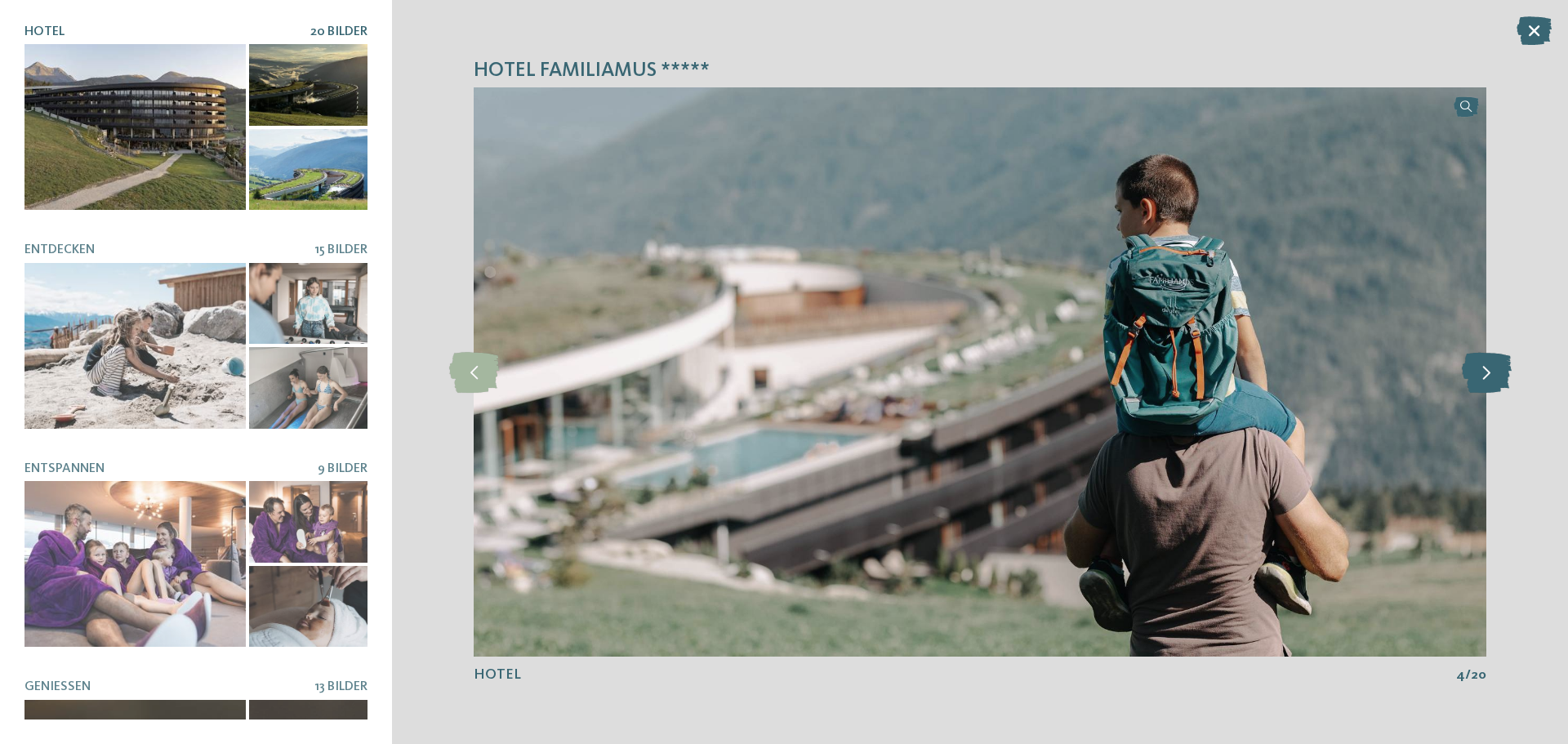
click at [1478, 369] on icon at bounding box center [1487, 372] width 50 height 41
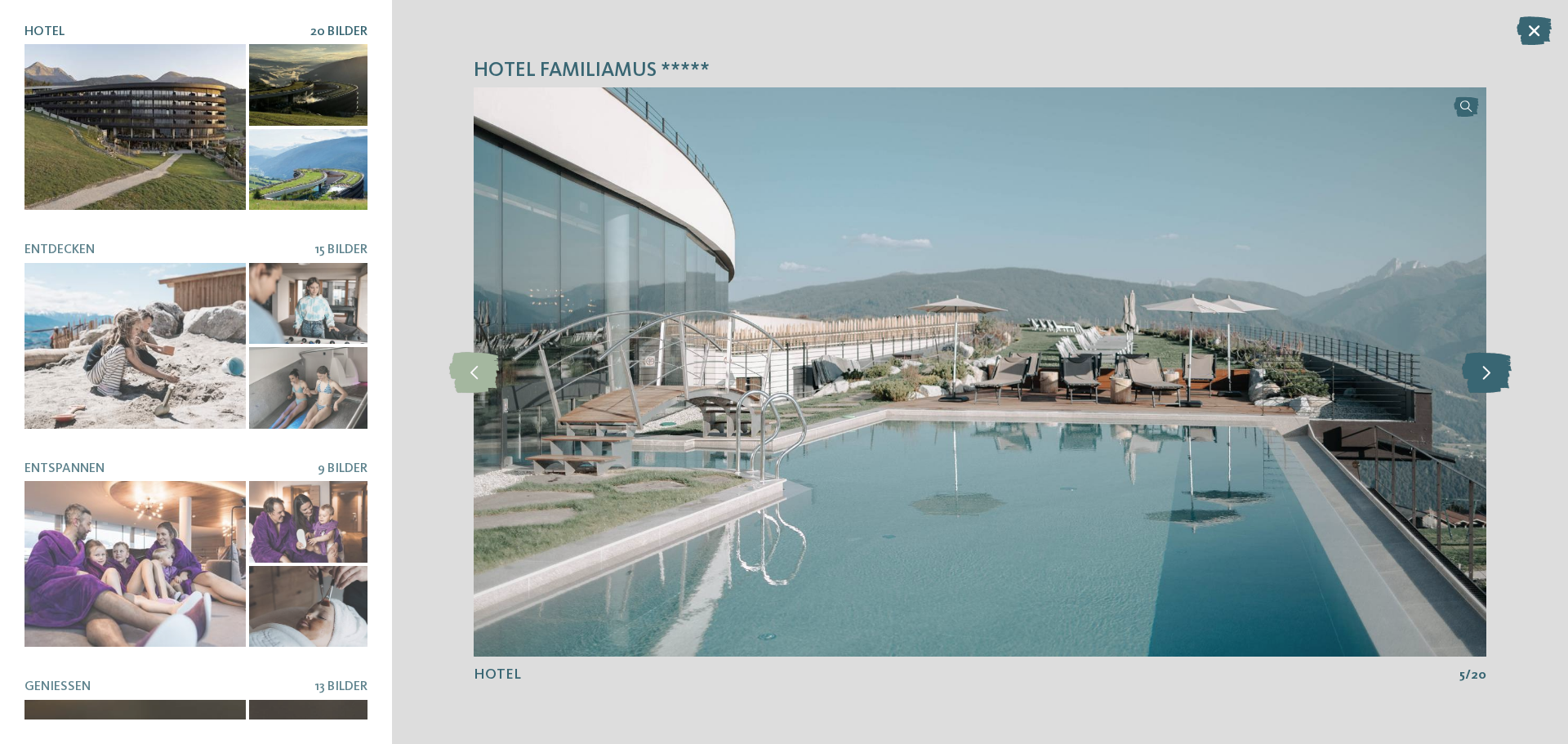
click at [1478, 368] on icon at bounding box center [1487, 372] width 50 height 41
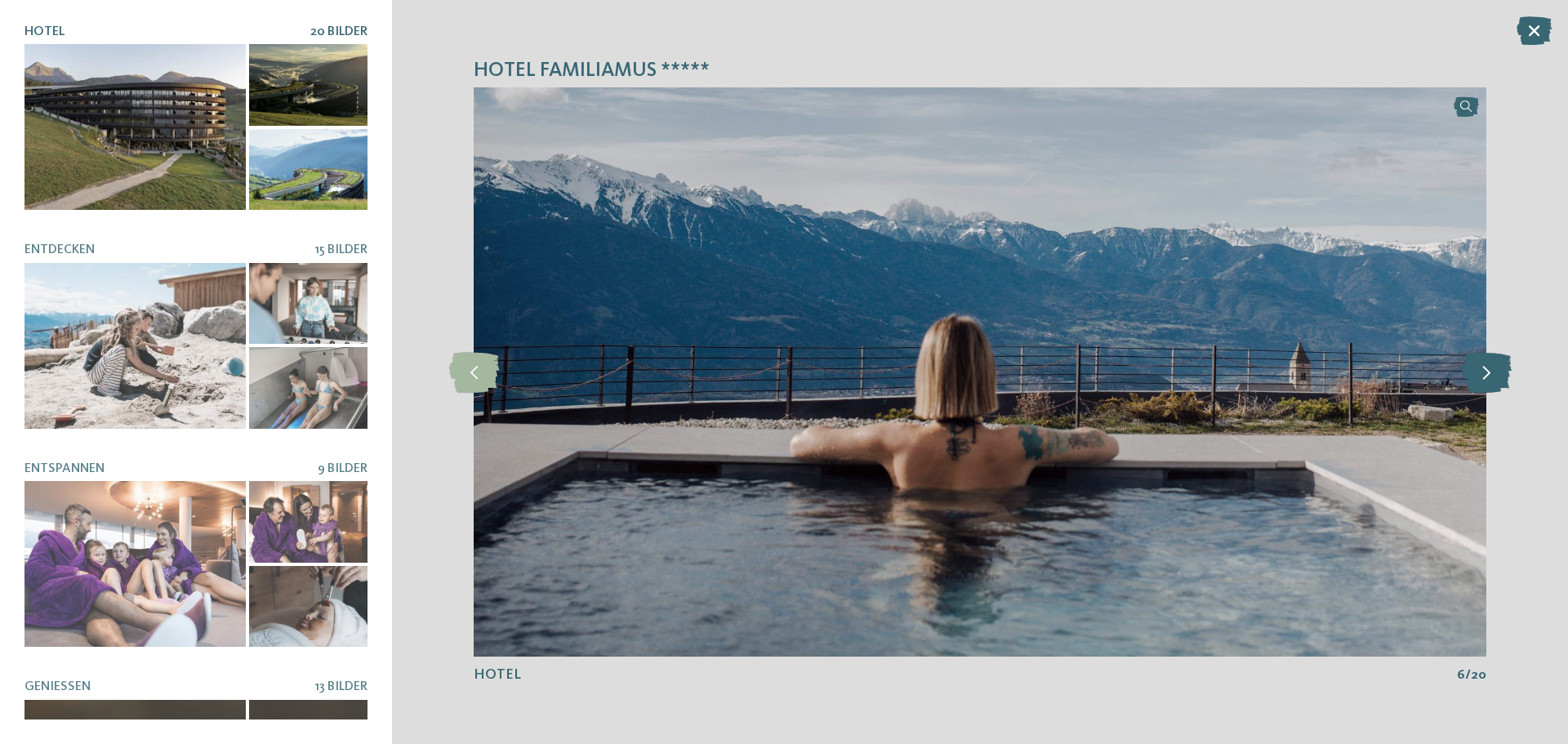
click at [1478, 368] on icon at bounding box center [1487, 372] width 50 height 41
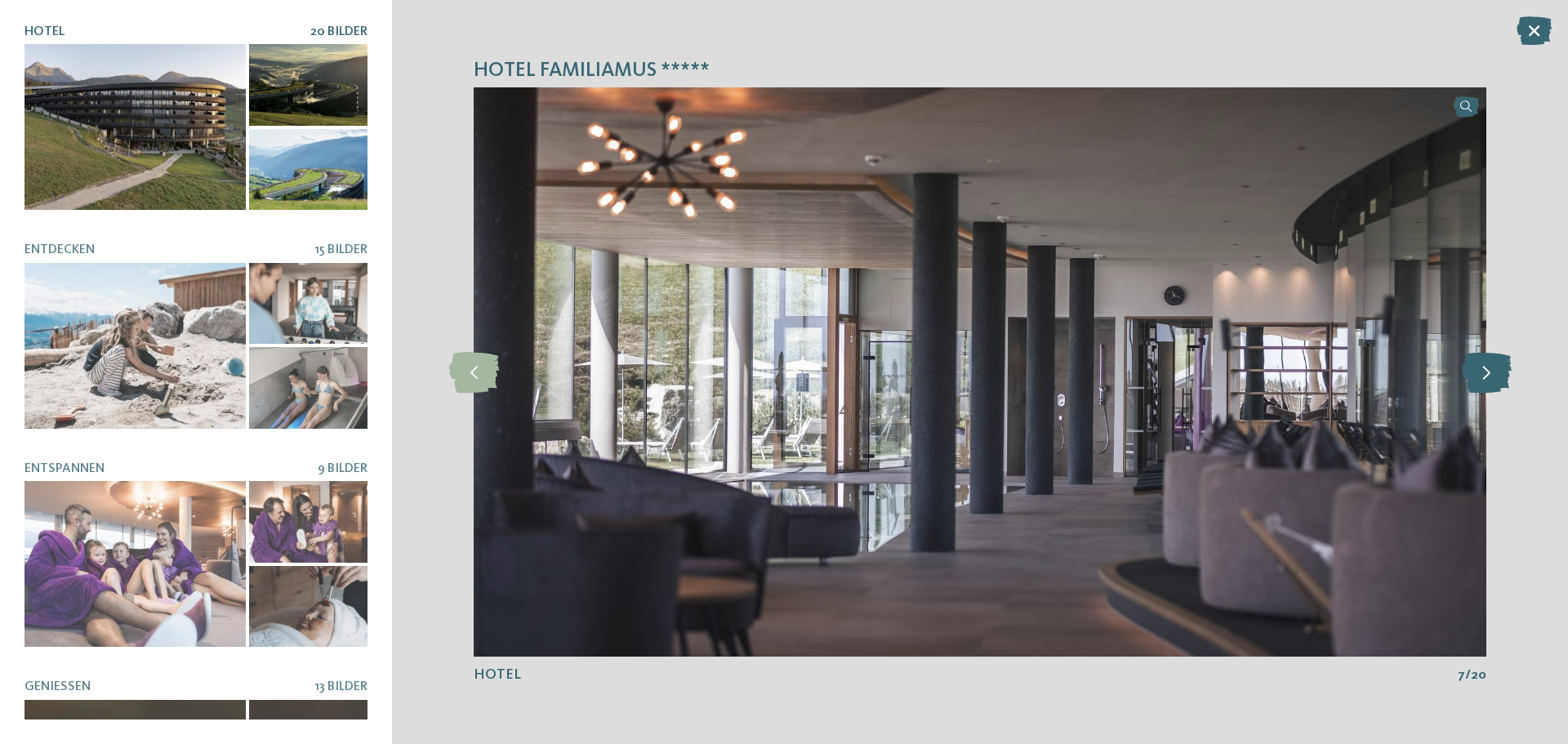
click at [1481, 373] on icon at bounding box center [1487, 372] width 50 height 41
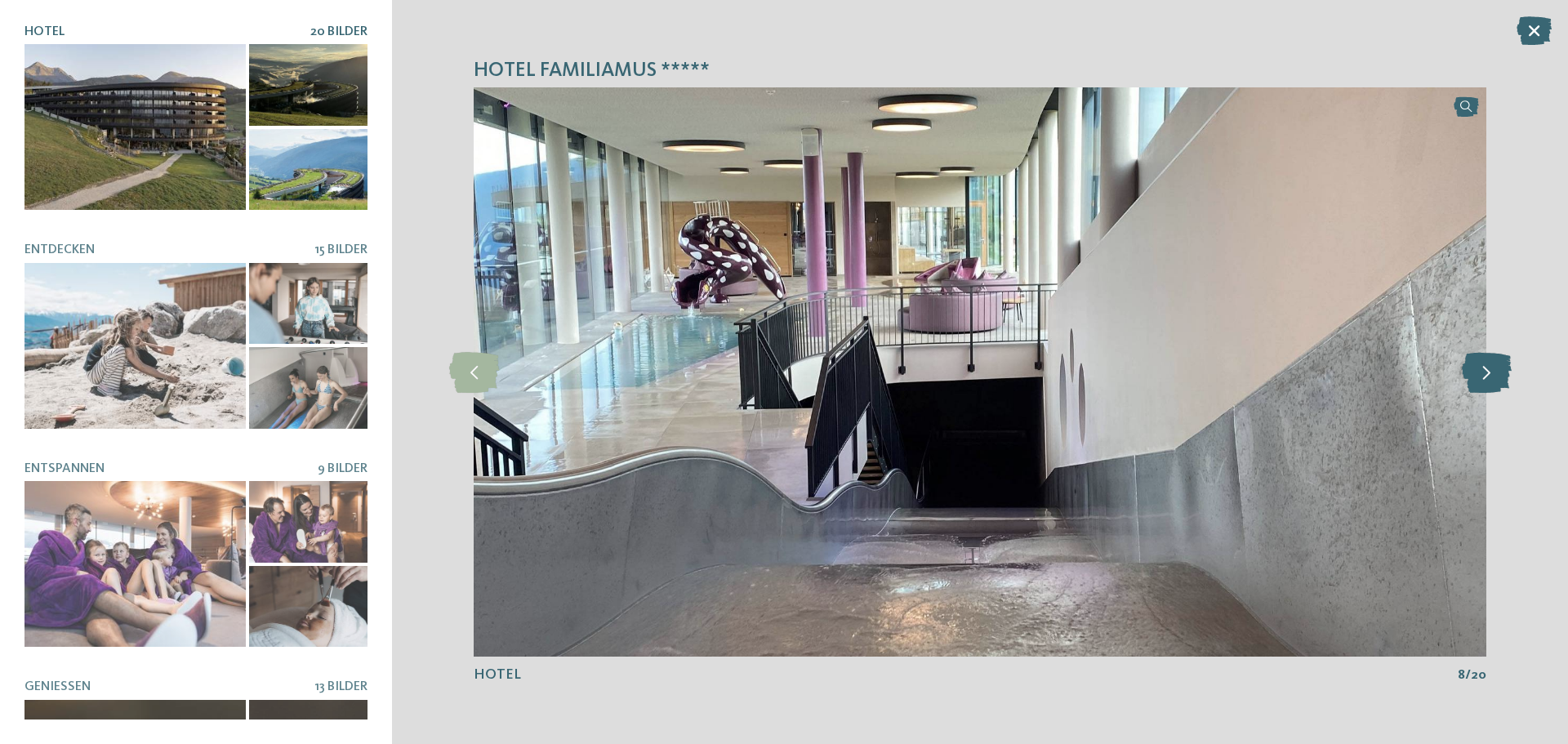
click at [1498, 371] on icon at bounding box center [1487, 372] width 50 height 41
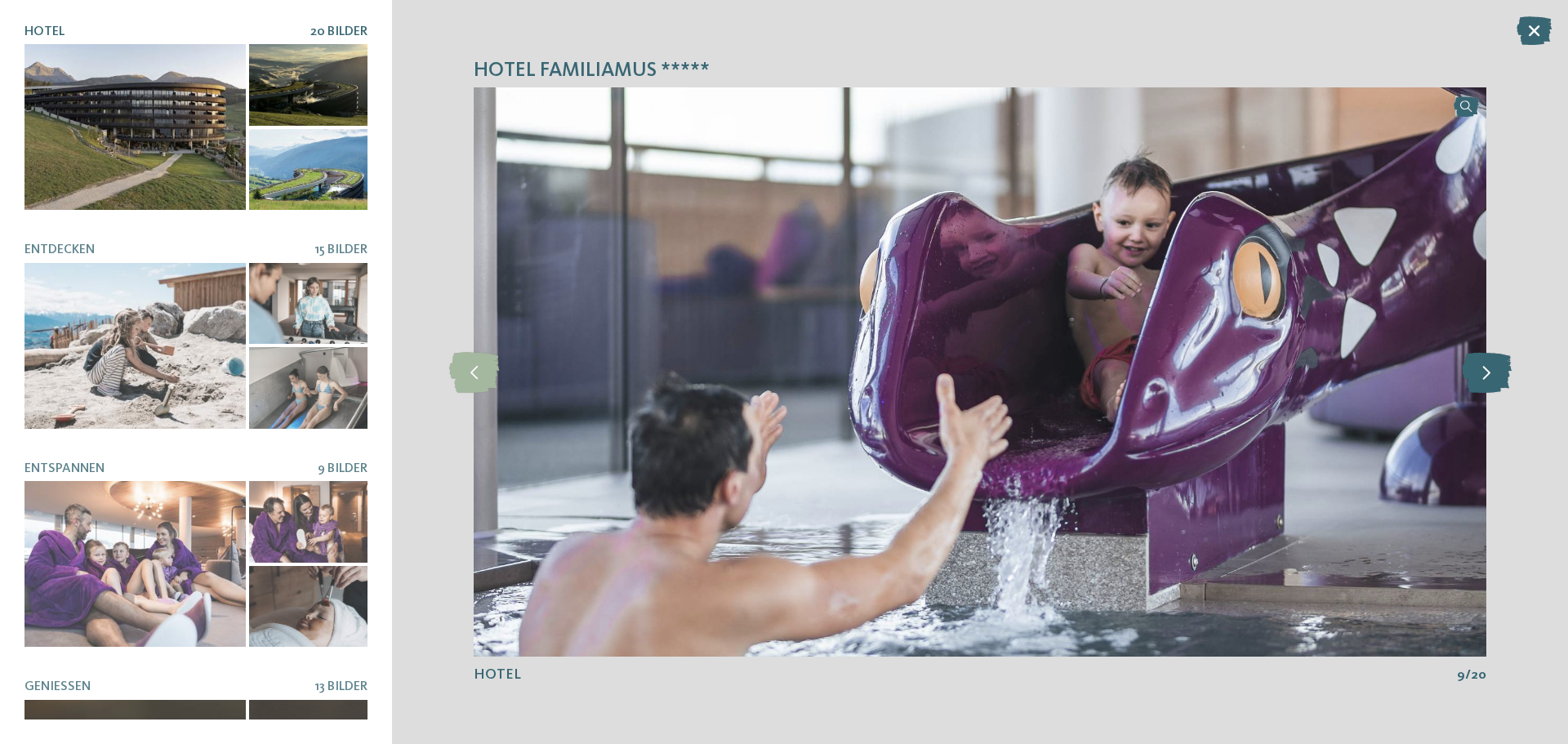
click at [1496, 367] on icon at bounding box center [1487, 372] width 50 height 41
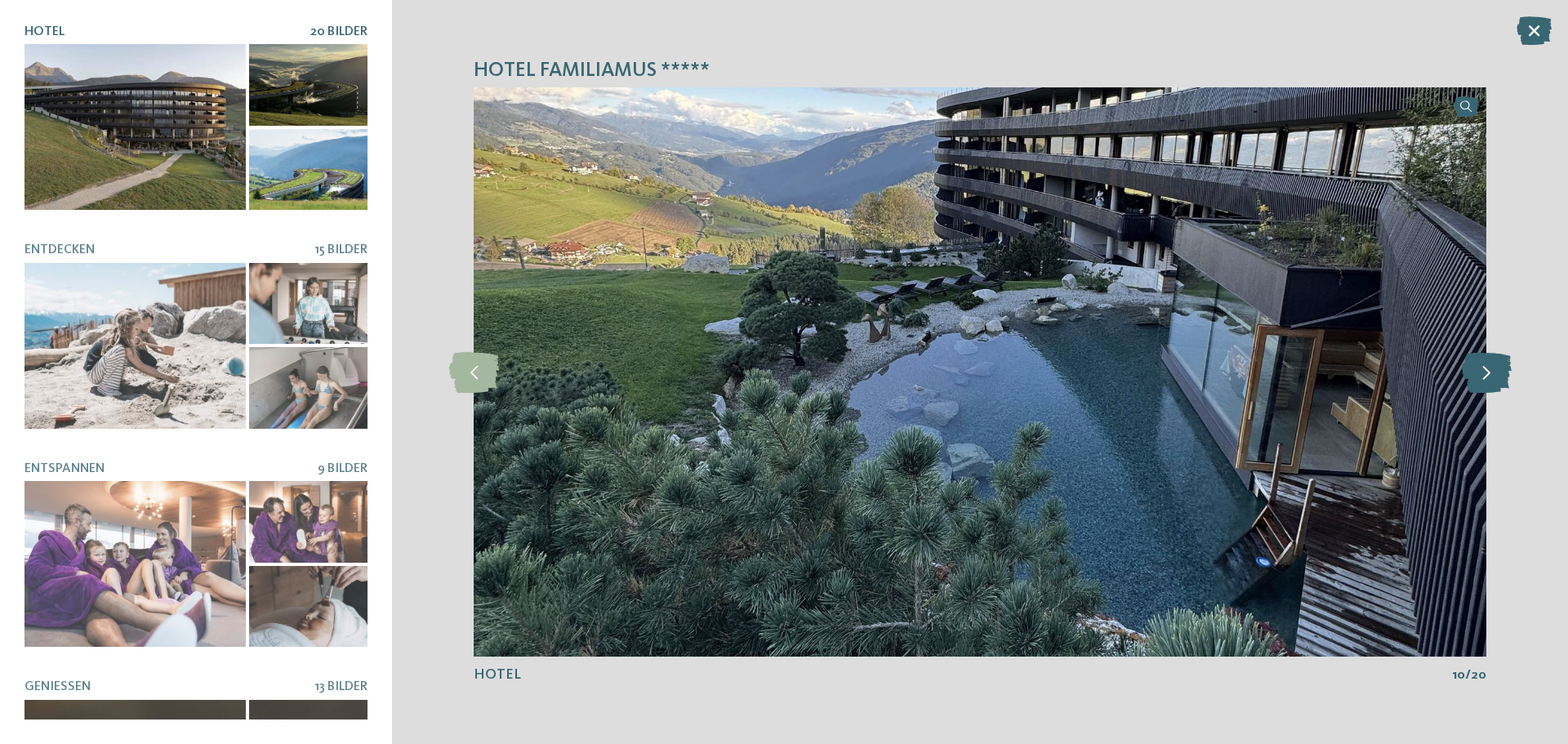
click at [1500, 365] on icon at bounding box center [1487, 372] width 50 height 41
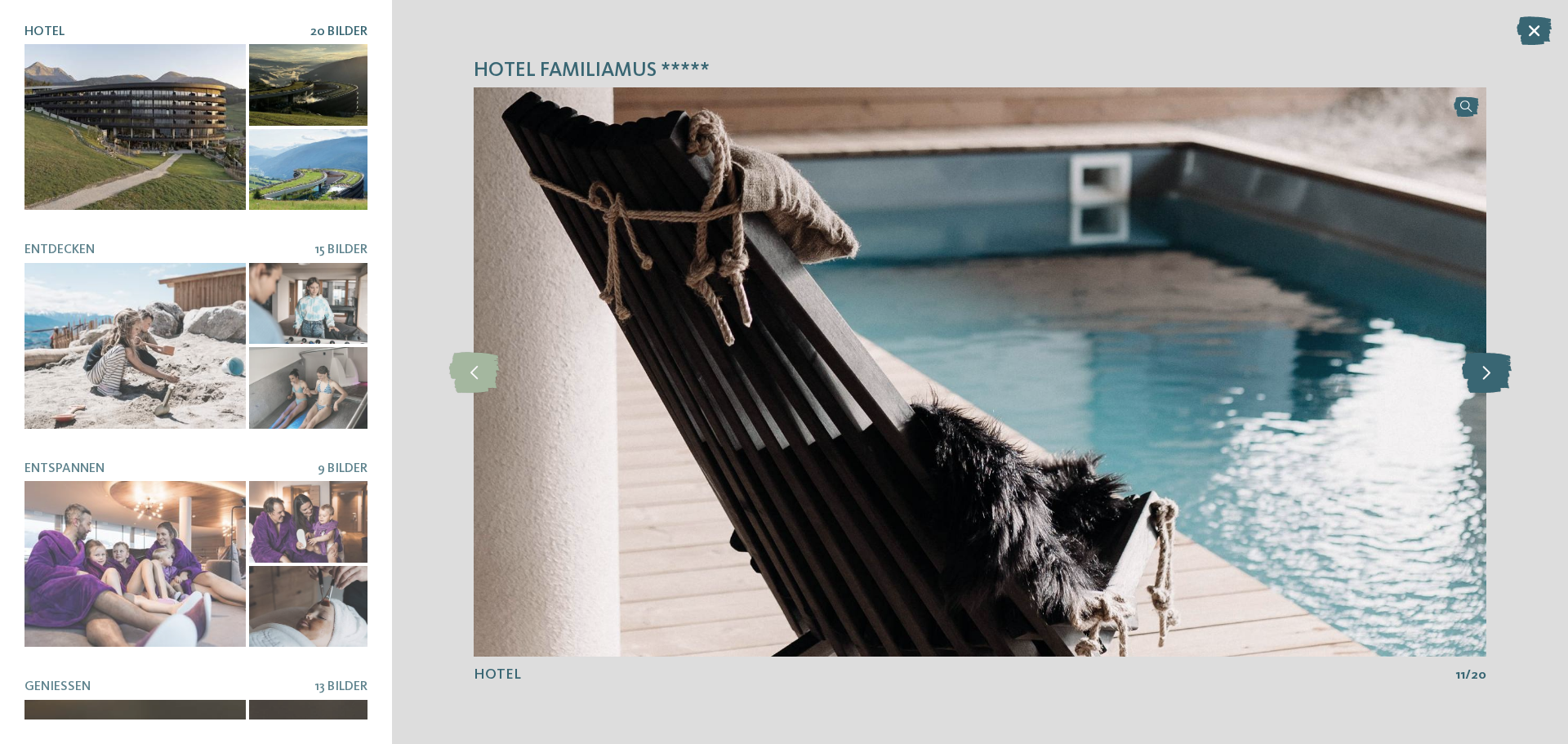
click at [1475, 378] on icon at bounding box center [1487, 372] width 50 height 41
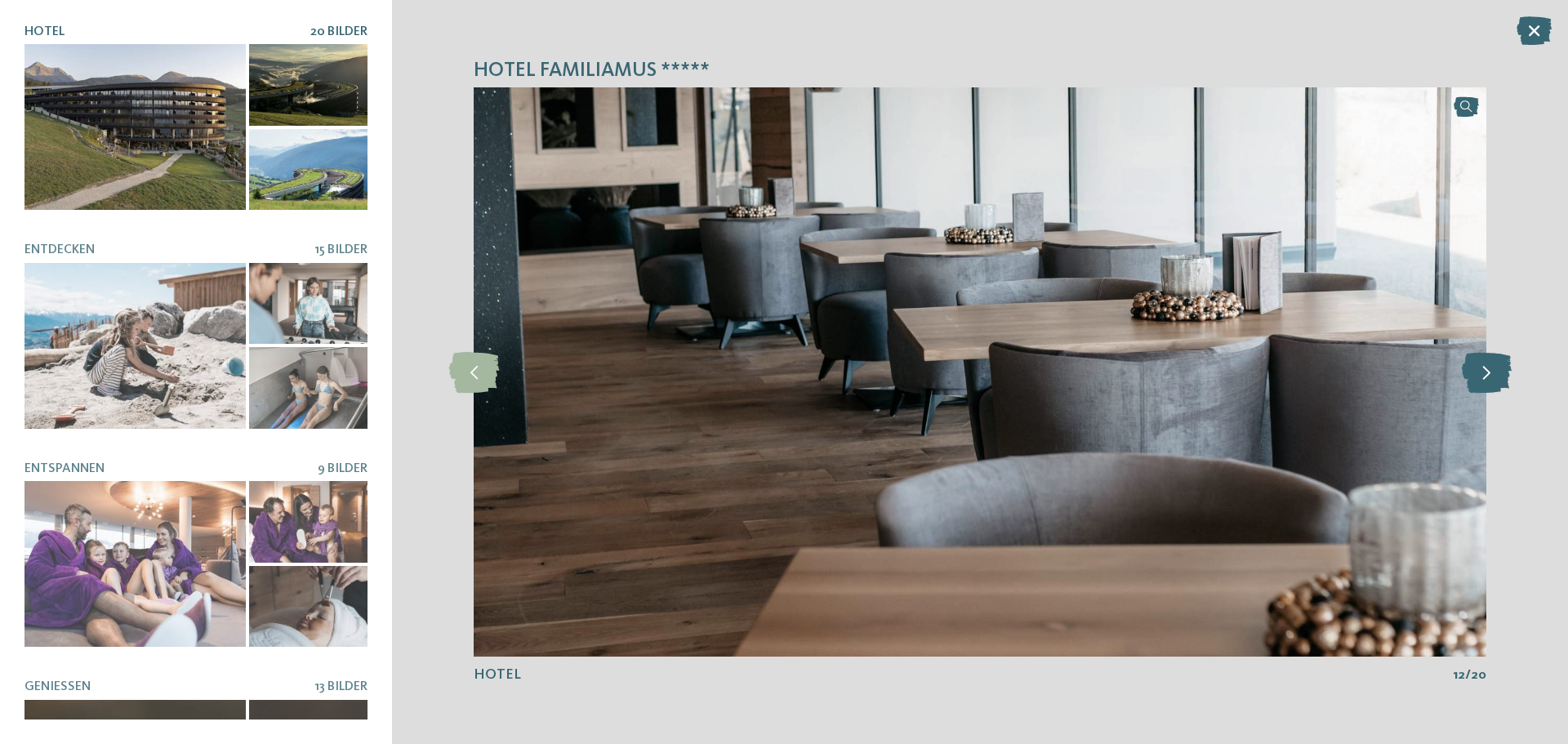
click at [1488, 365] on icon at bounding box center [1487, 372] width 50 height 41
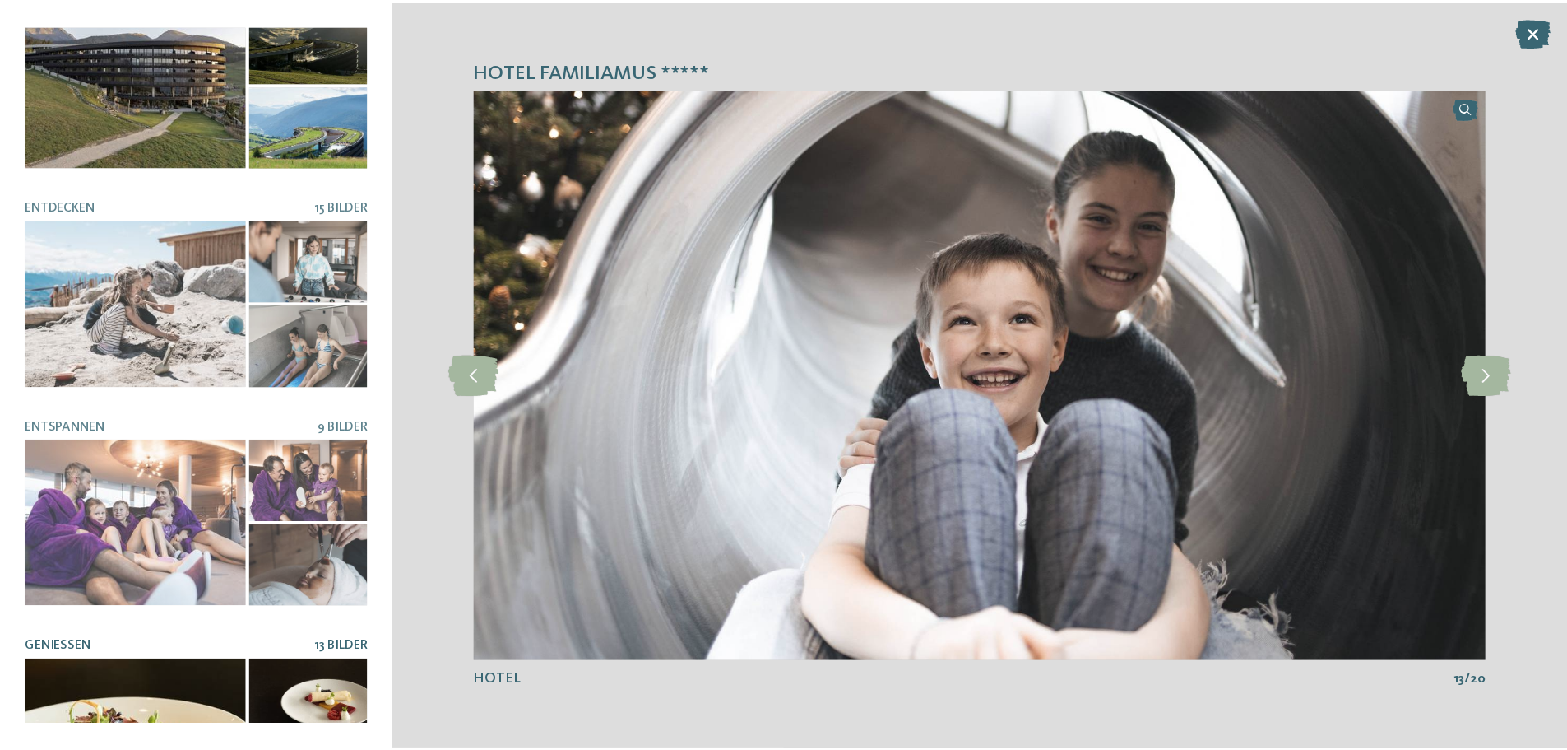
scroll to position [131, 0]
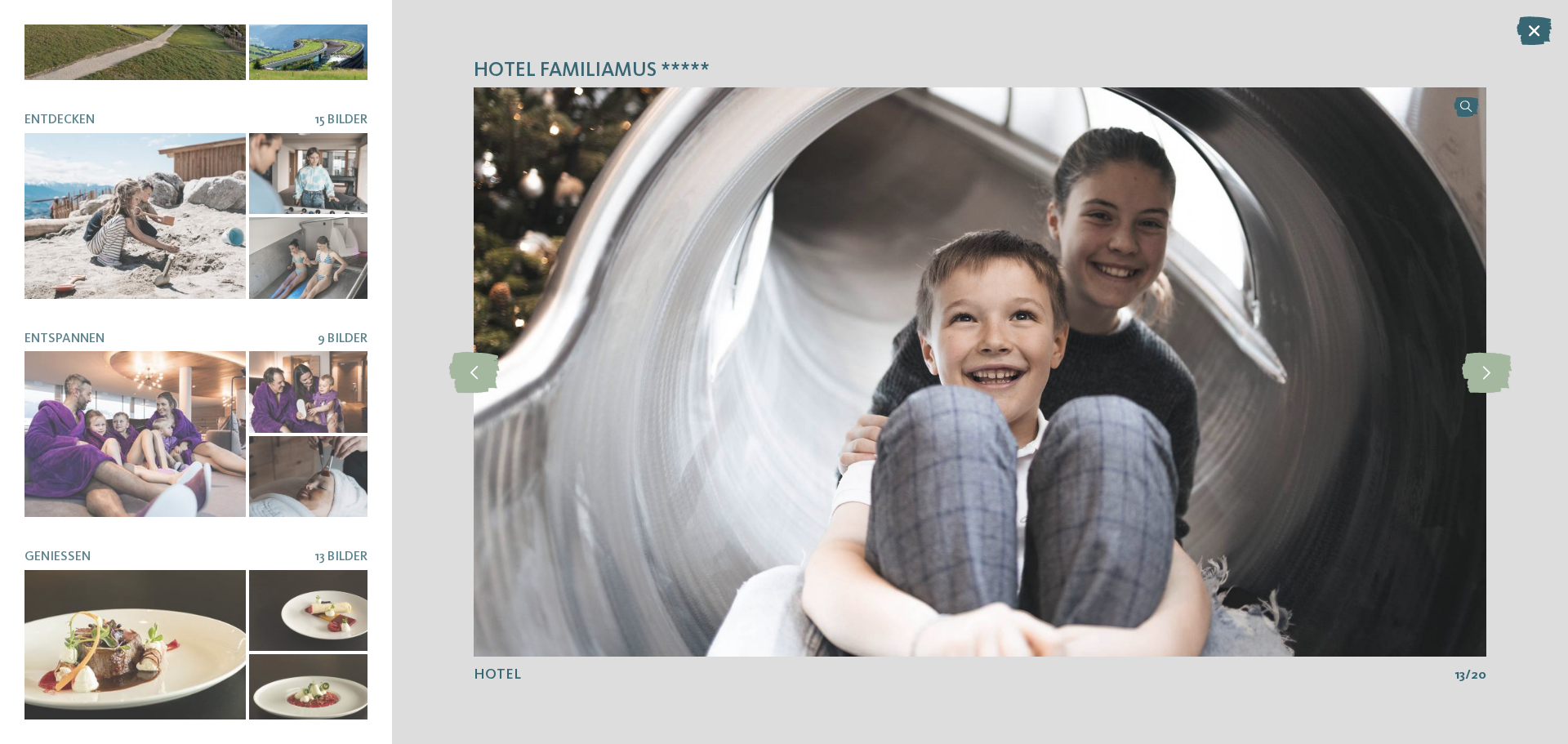
drag, startPoint x: 1551, startPoint y: 62, endPoint x: 1543, endPoint y: 58, distance: 8.9
click at [1550, 63] on div "Hotel Familiamus ***** slide 13 of 20 /" at bounding box center [980, 372] width 1176 height 744
click at [1531, 37] on icon at bounding box center [1533, 30] width 35 height 29
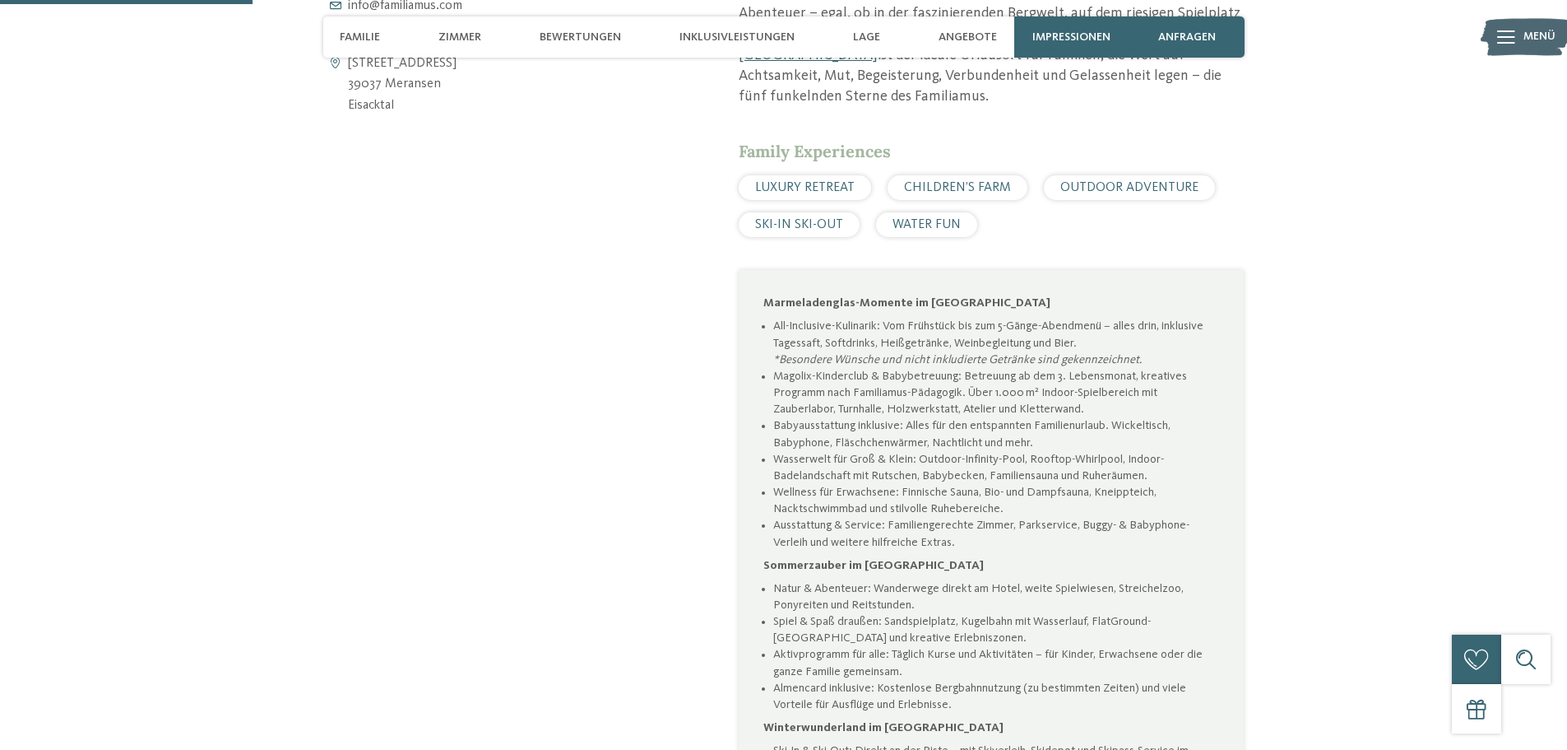
scroll to position [987, 0]
